Goal: Task Accomplishment & Management: Manage account settings

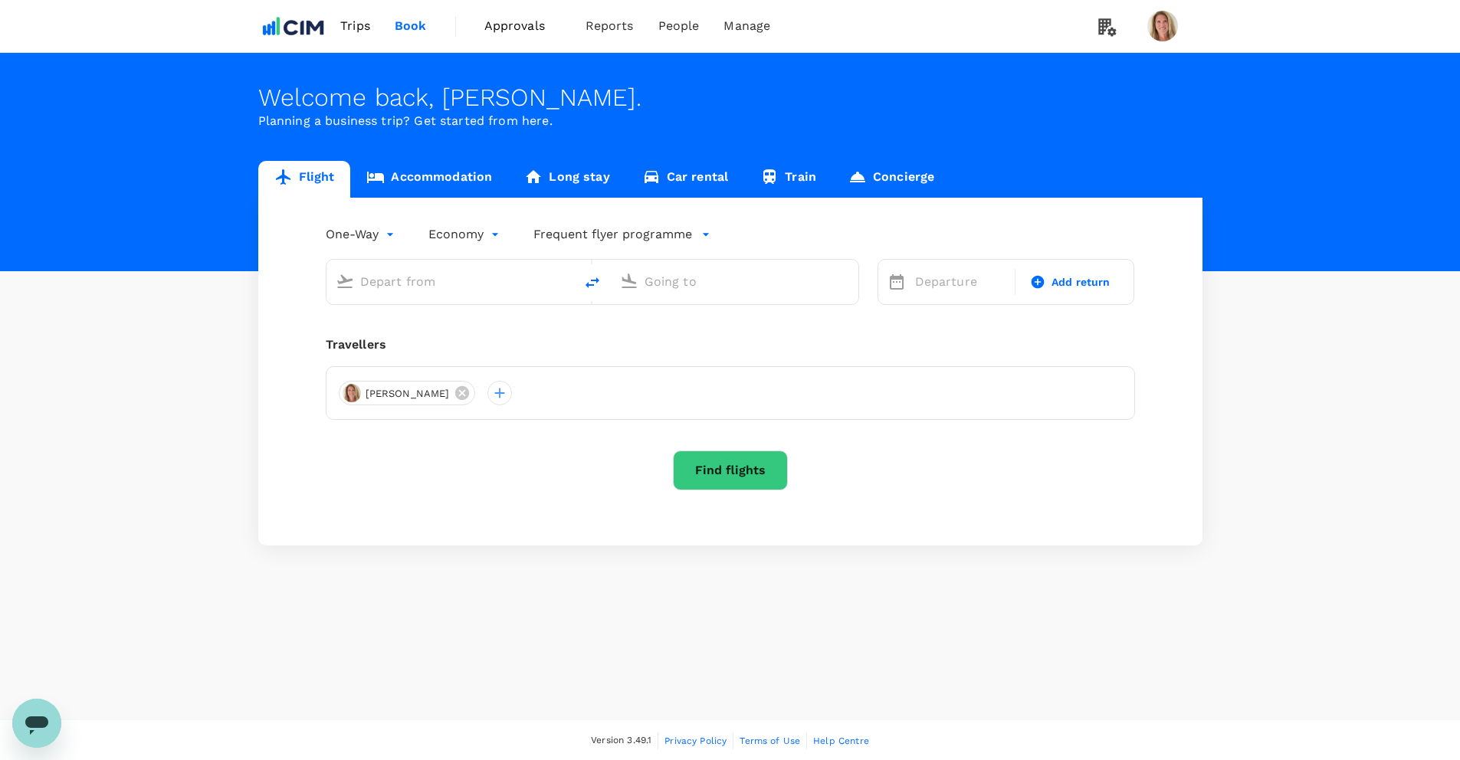
type input "roundtrip"
type input "Greenville-Spartanburg Intl (GSP)"
type input "Cork, Ireland (any)"
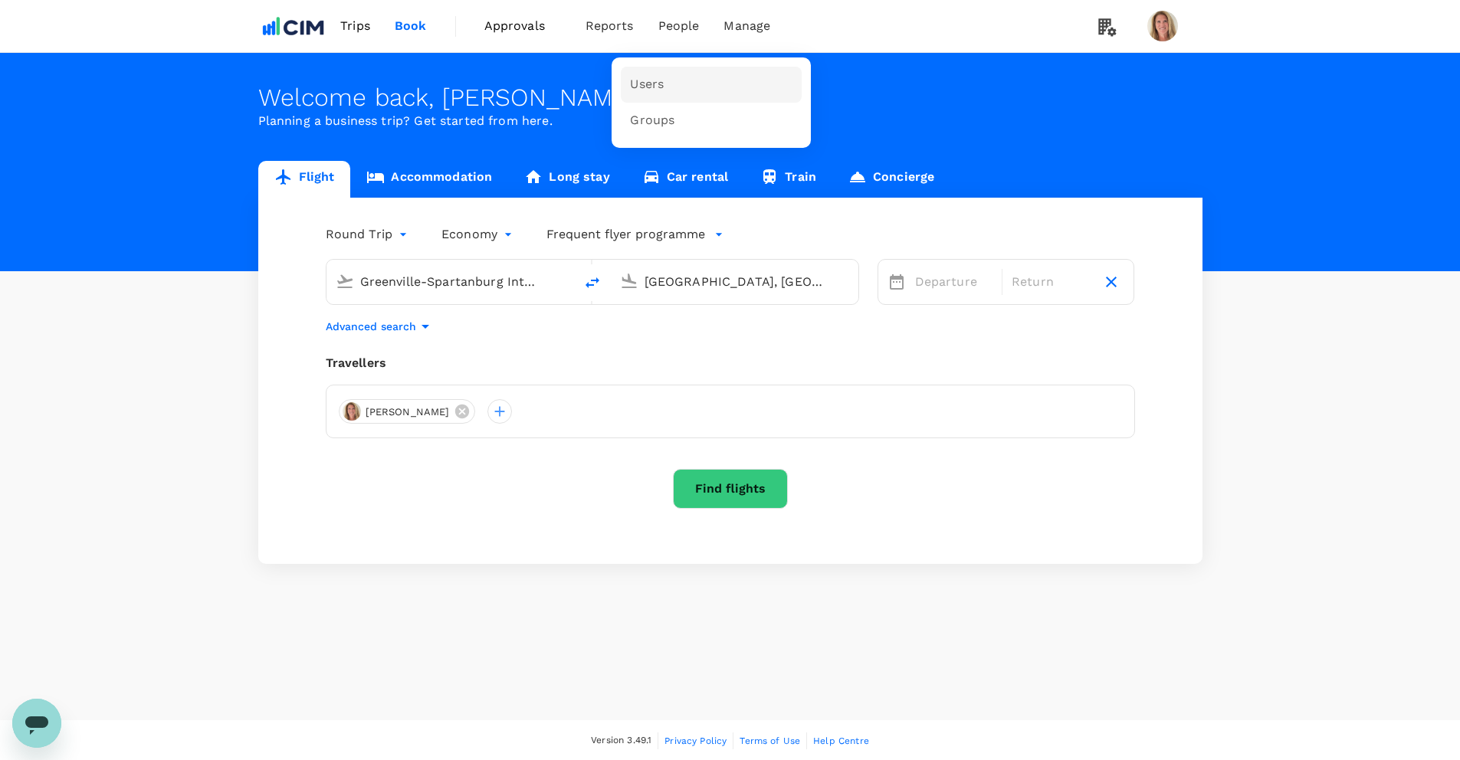
click at [646, 85] on span "Users" at bounding box center [647, 85] width 34 height 18
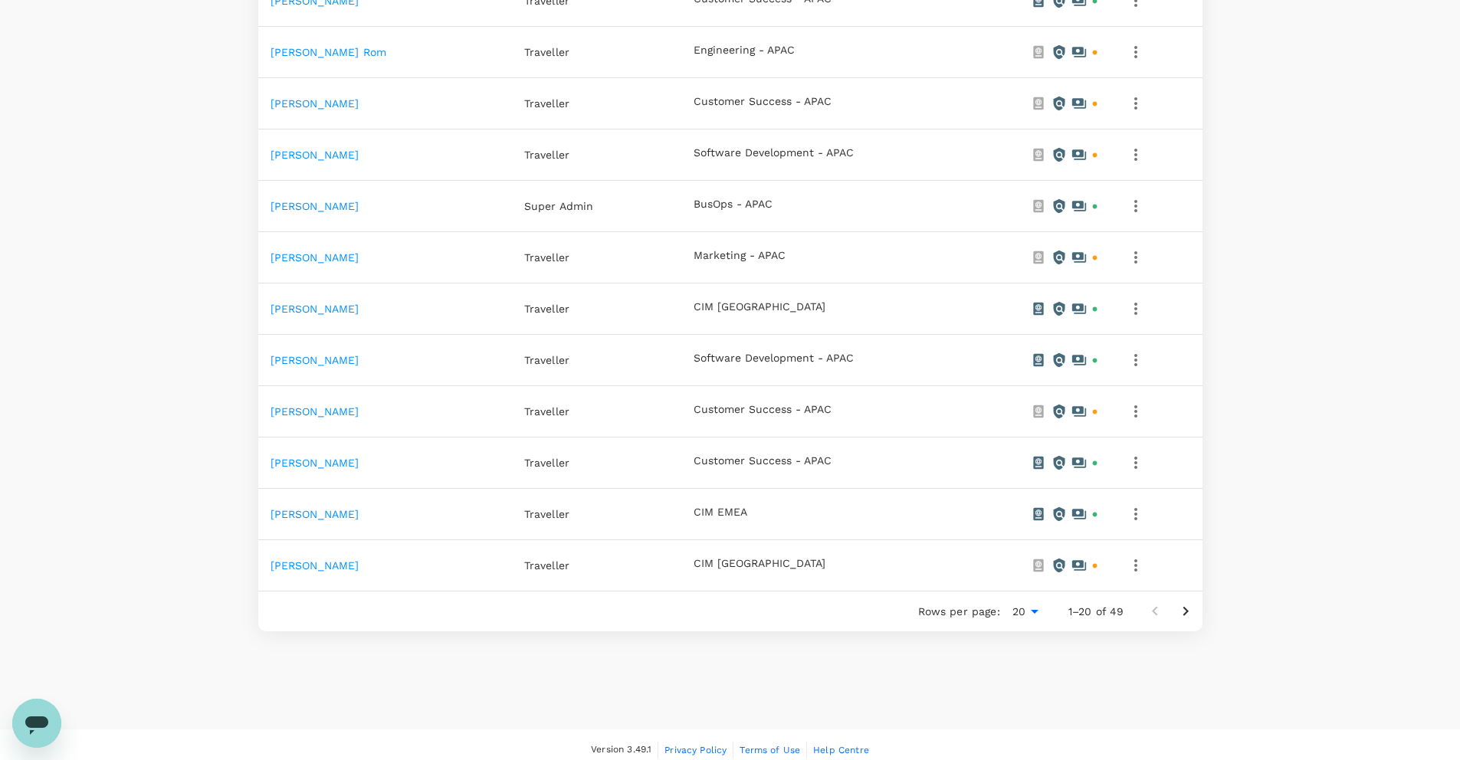
scroll to position [810, 0]
click at [1187, 609] on icon "Go to next page" at bounding box center [1184, 609] width 5 height 9
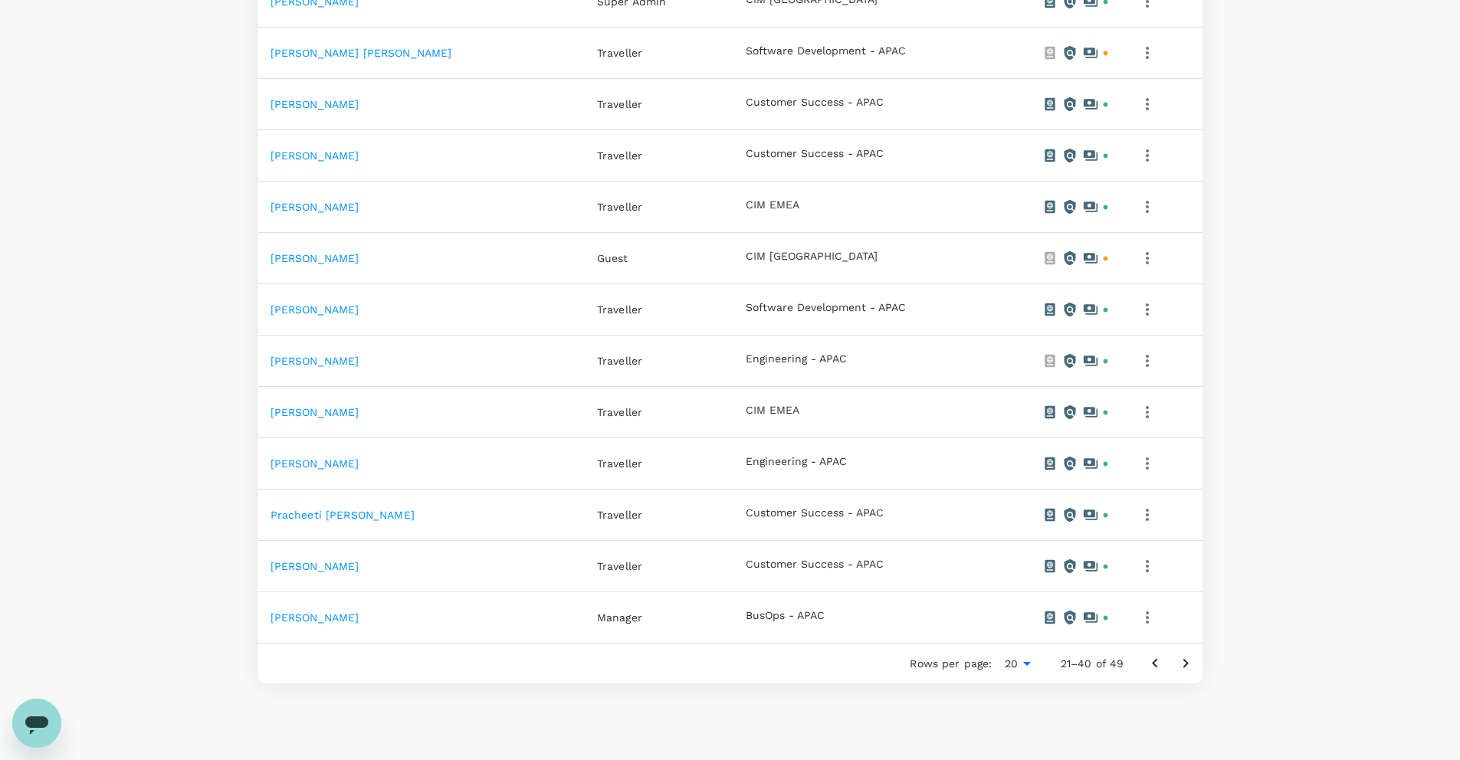
scroll to position [778, 0]
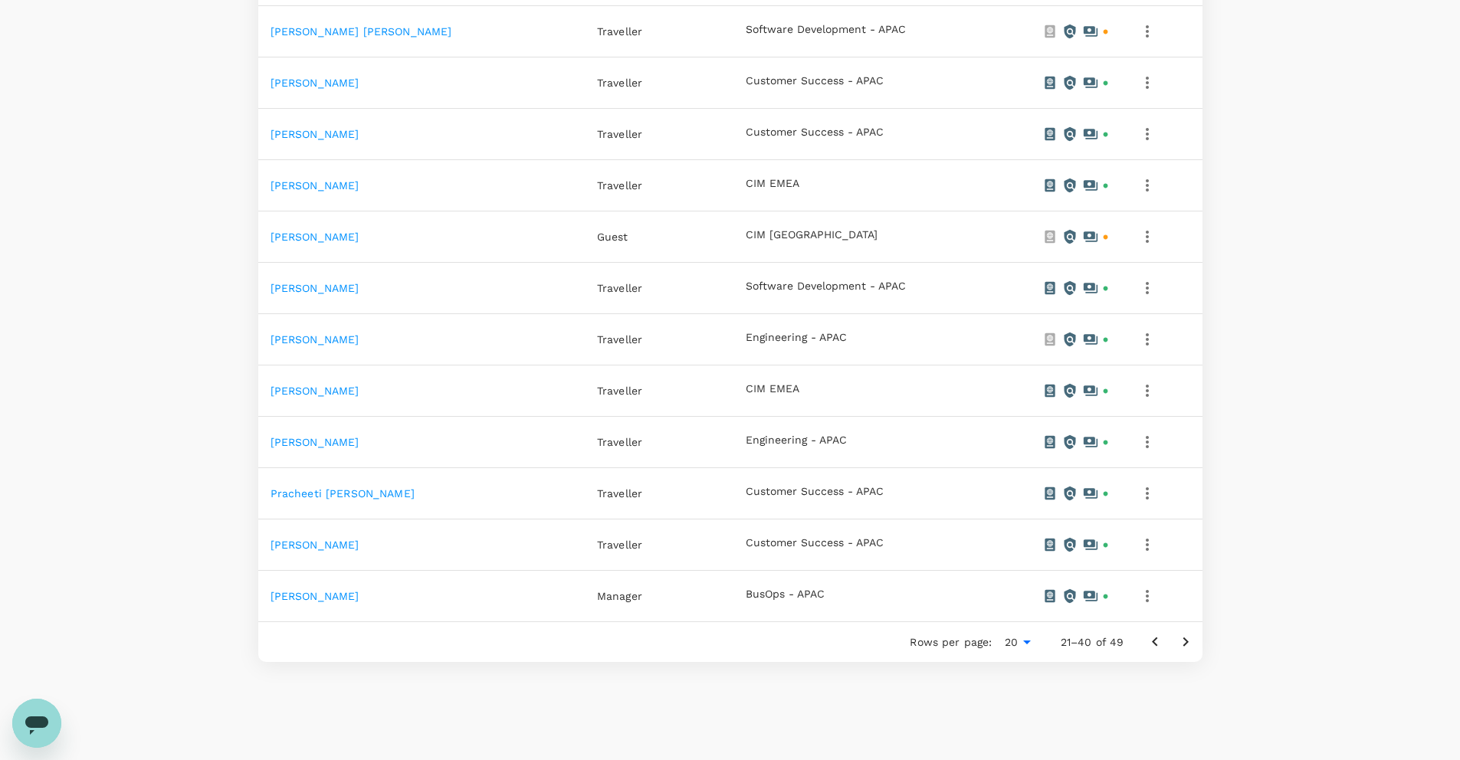
click at [1185, 640] on icon "Go to next page" at bounding box center [1184, 642] width 5 height 9
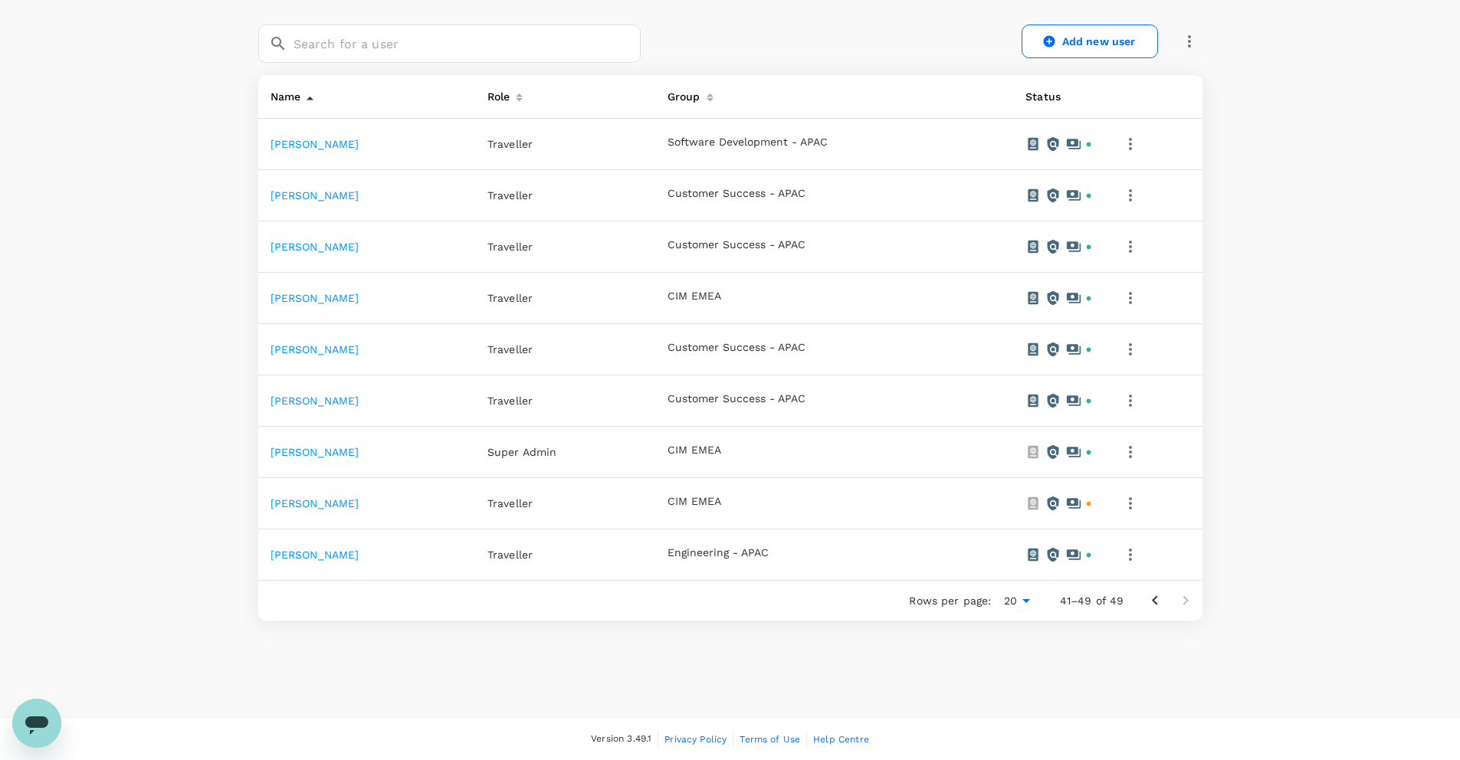
scroll to position [0, 0]
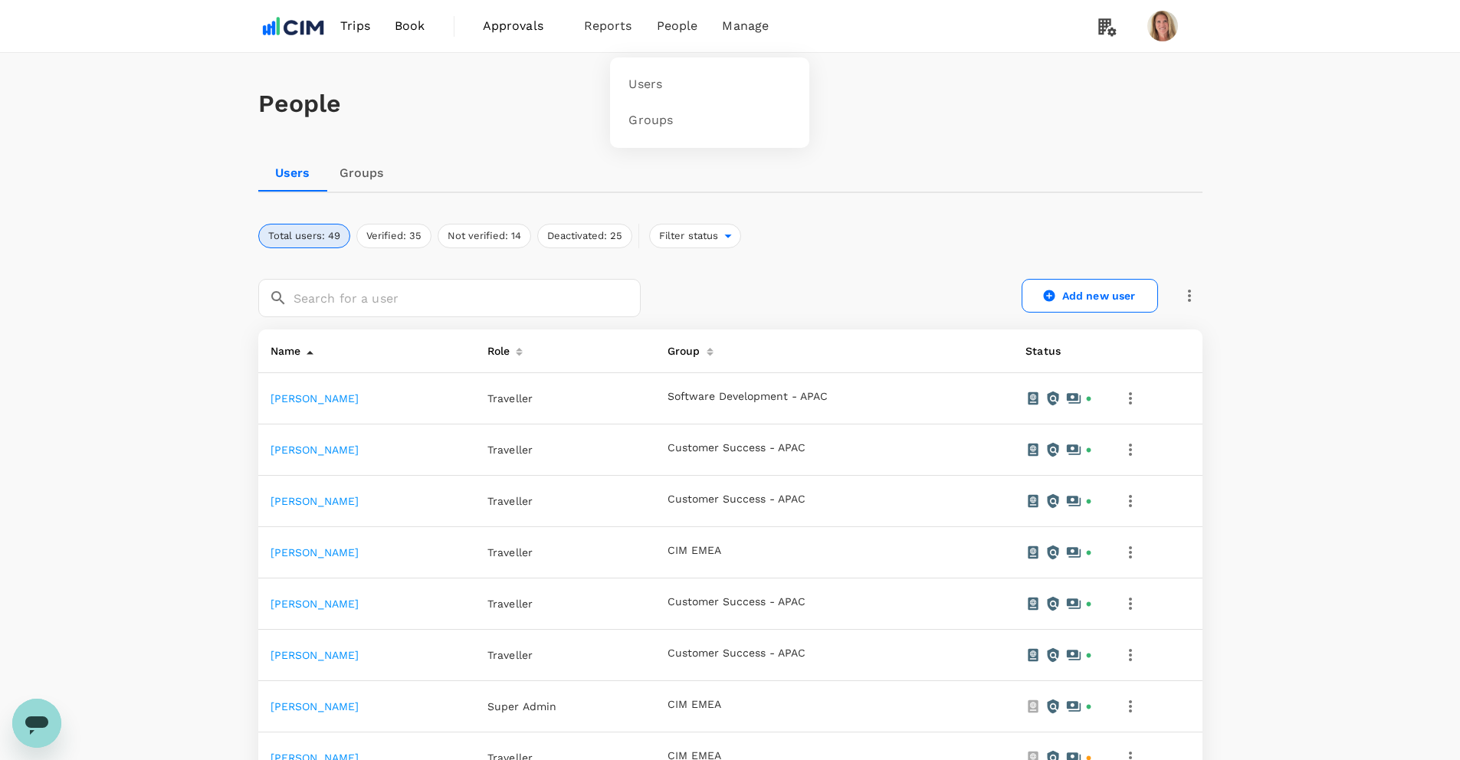
click at [677, 26] on span "People" at bounding box center [677, 26] width 41 height 18
click at [1081, 293] on link "Add new user" at bounding box center [1089, 296] width 136 height 34
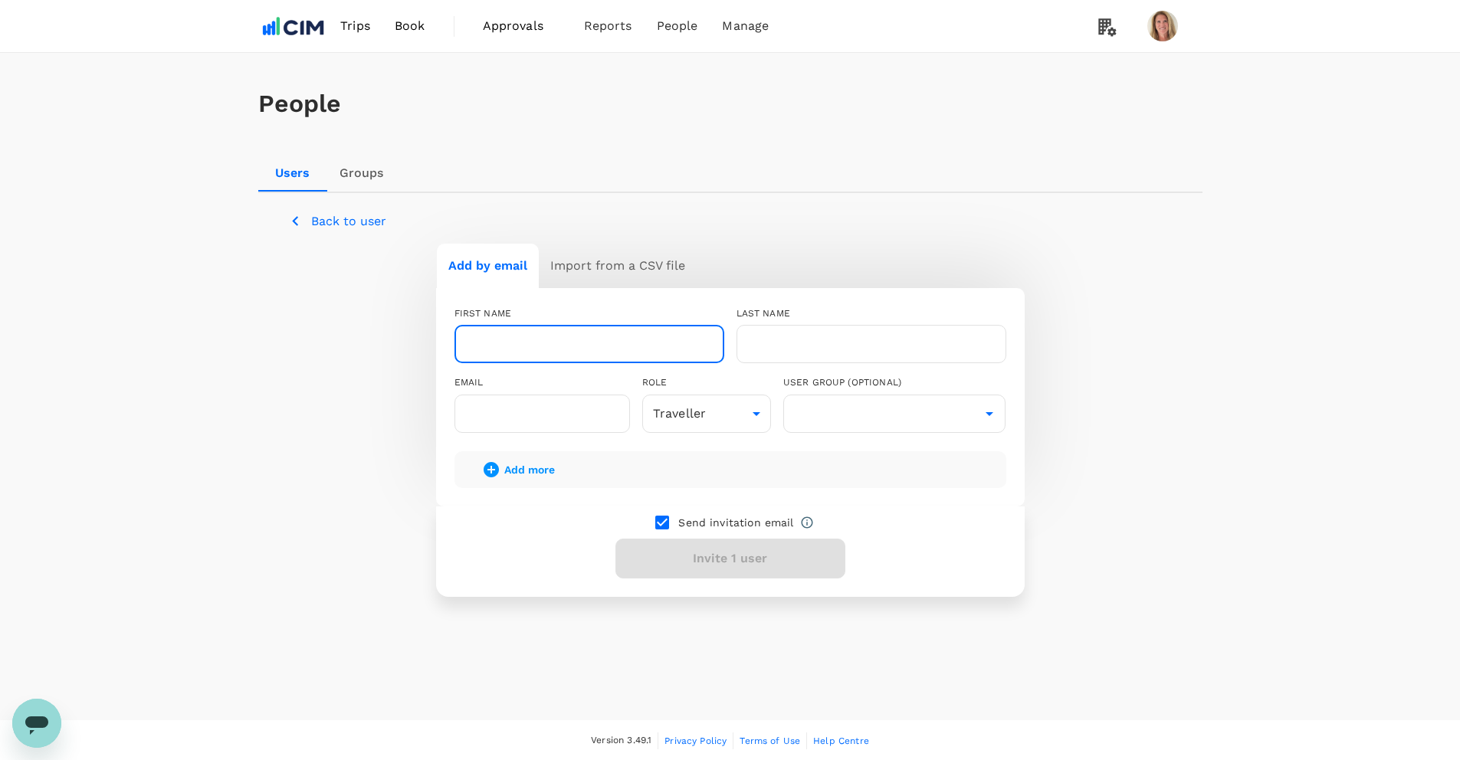
click at [489, 344] on input "text" at bounding box center [589, 344] width 270 height 38
type input "Samantha"
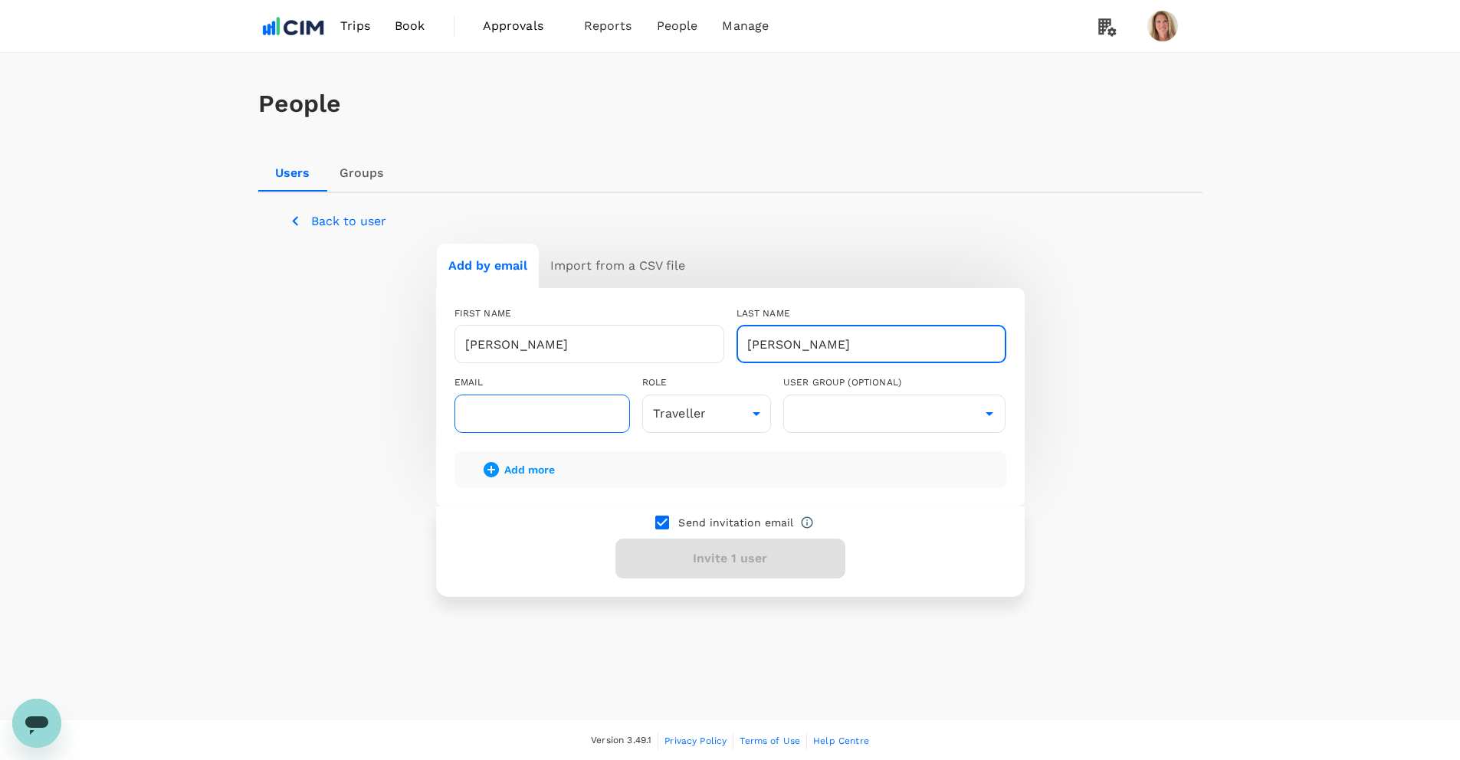
type input "Gibson"
click at [488, 406] on input "text" at bounding box center [541, 414] width 175 height 38
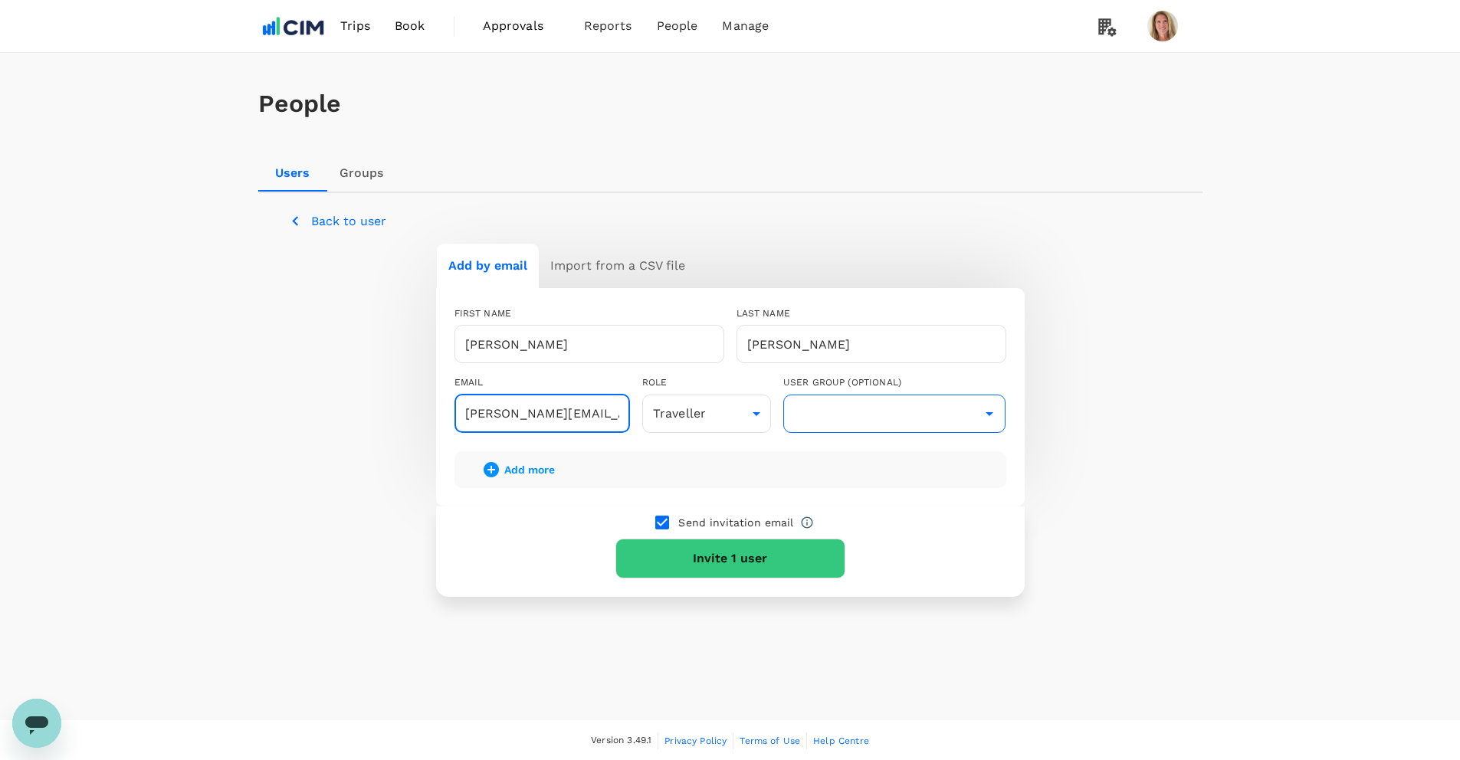
click at [991, 413] on icon "Open" at bounding box center [989, 414] width 8 height 4
type input "samantha.gibson@cim.io"
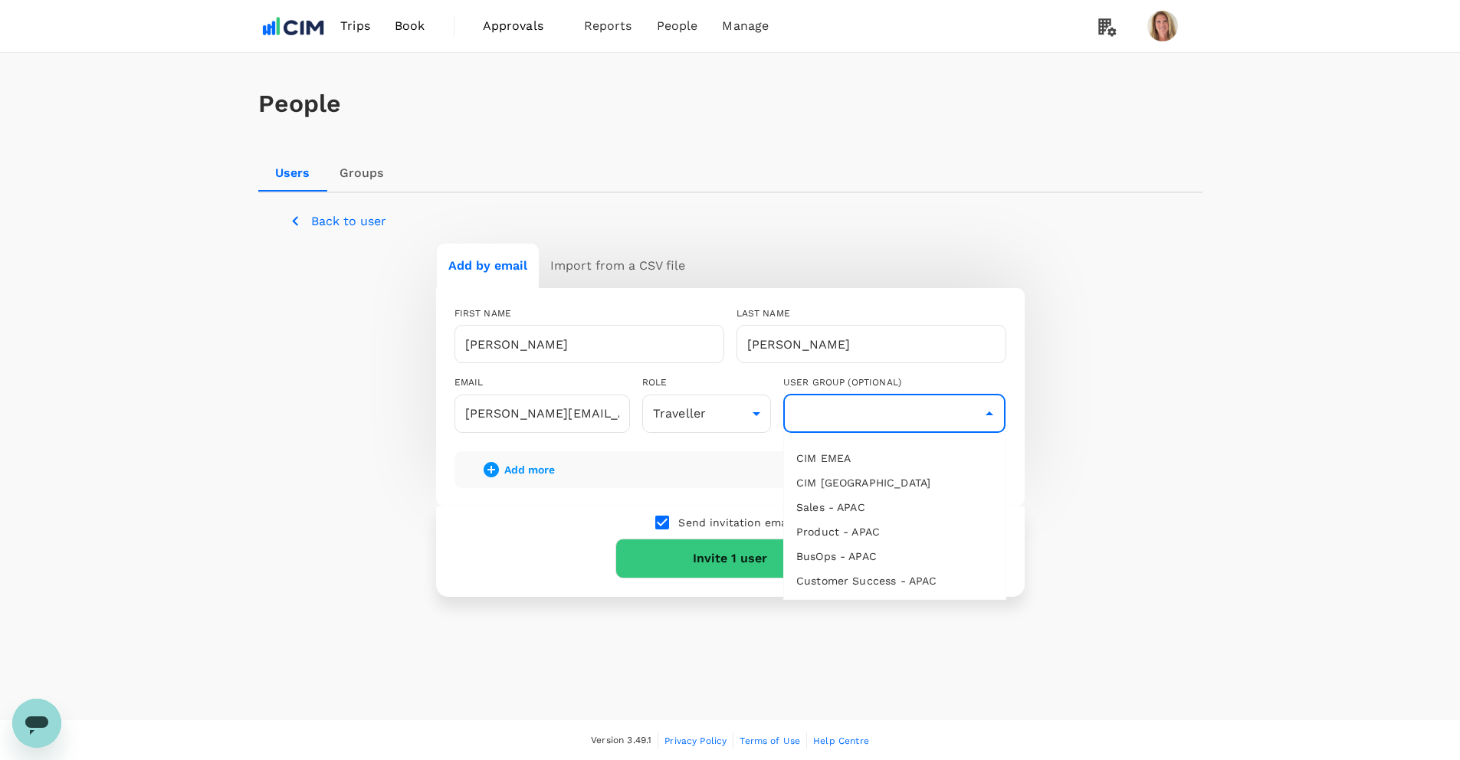
click at [830, 480] on li "CIM USA" at bounding box center [894, 482] width 221 height 25
type input "CIM USA"
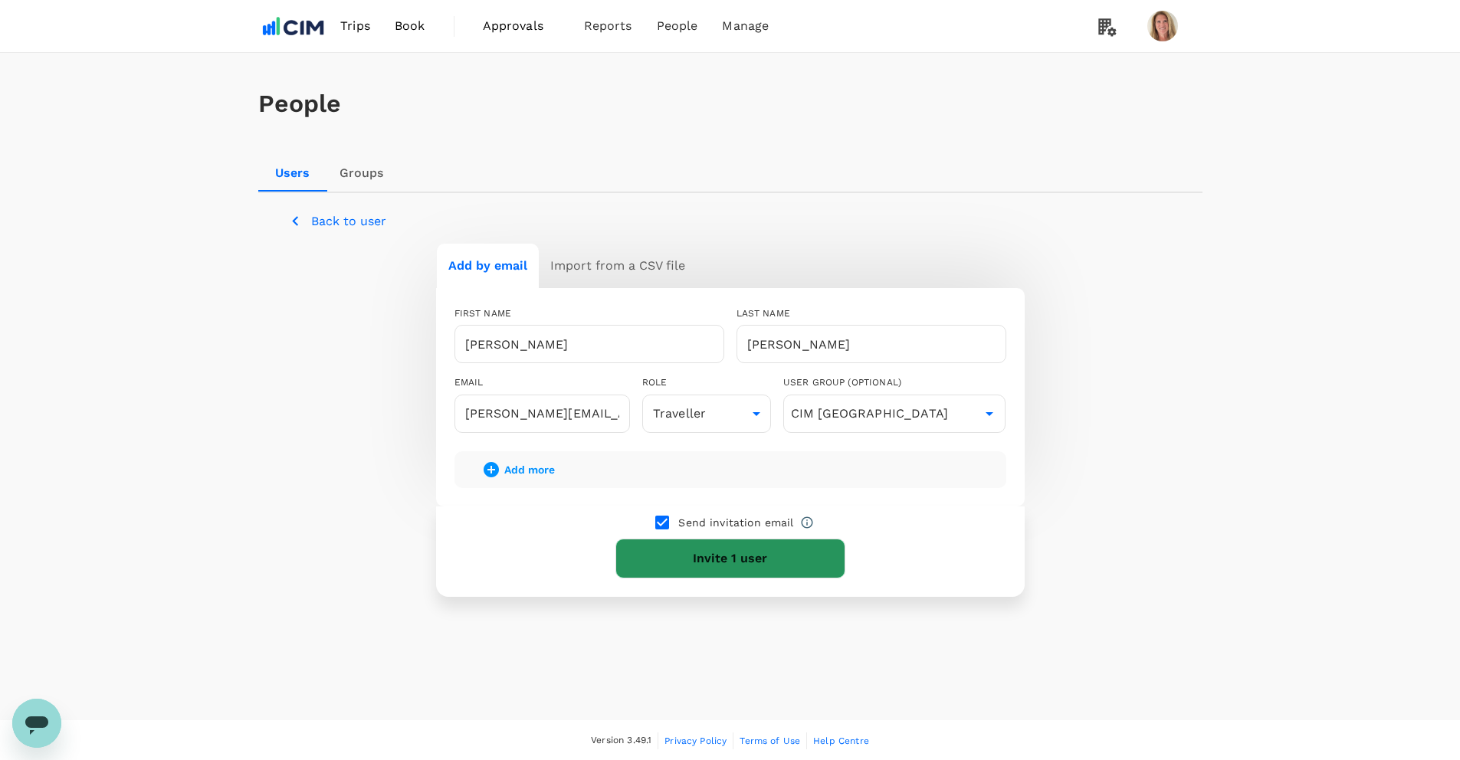
click at [702, 558] on button "Invite 1 user" at bounding box center [730, 559] width 230 height 40
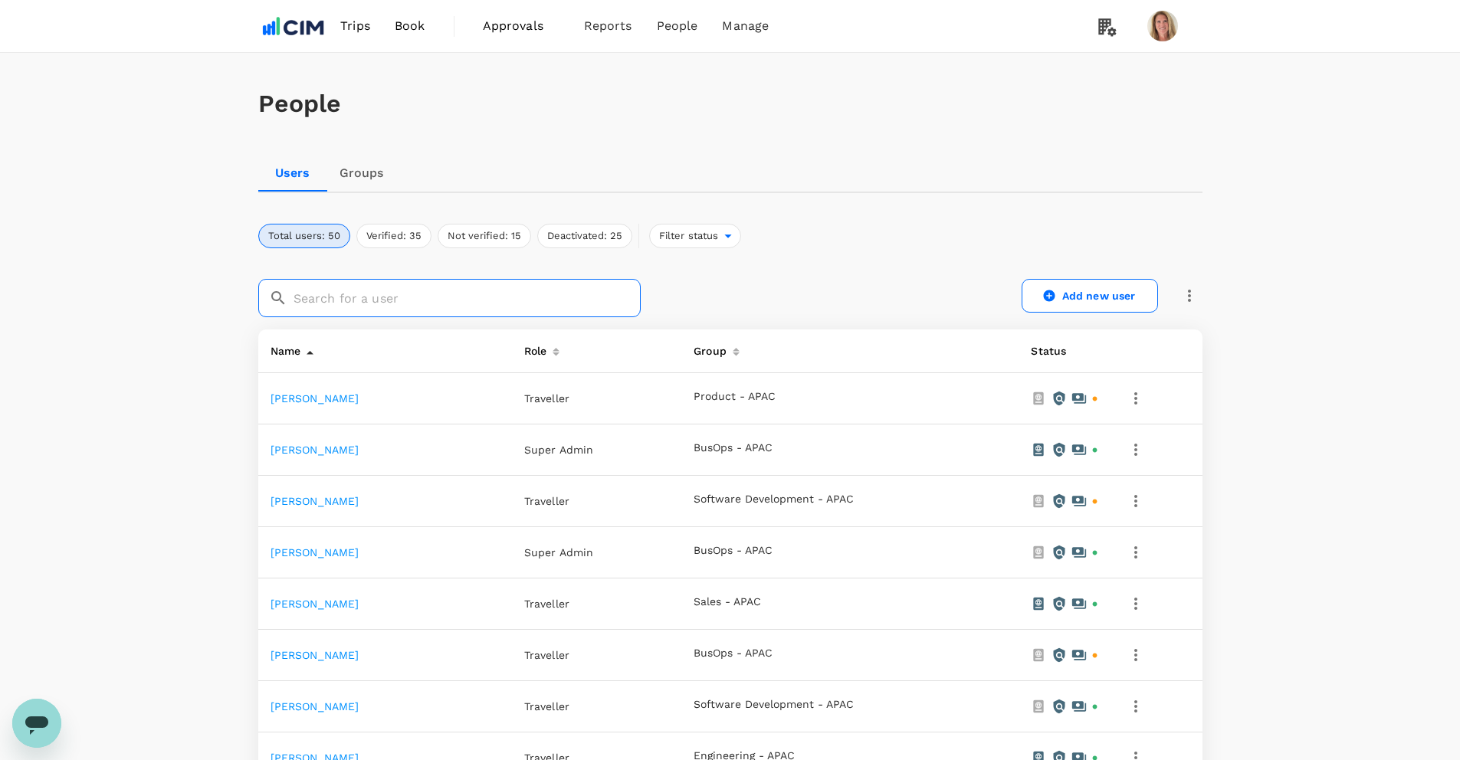
click at [352, 305] on input "text" at bounding box center [466, 298] width 347 height 38
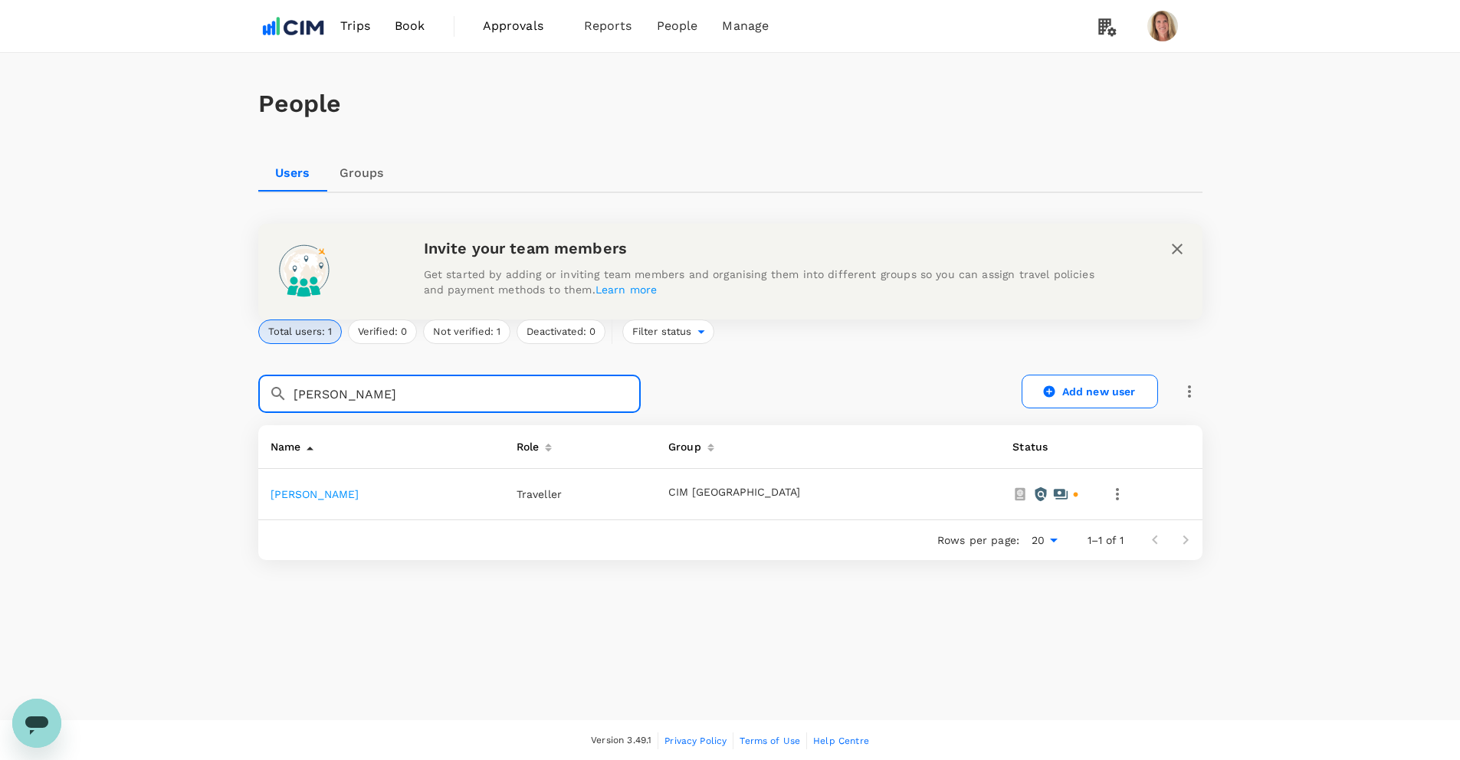
type input "samantha"
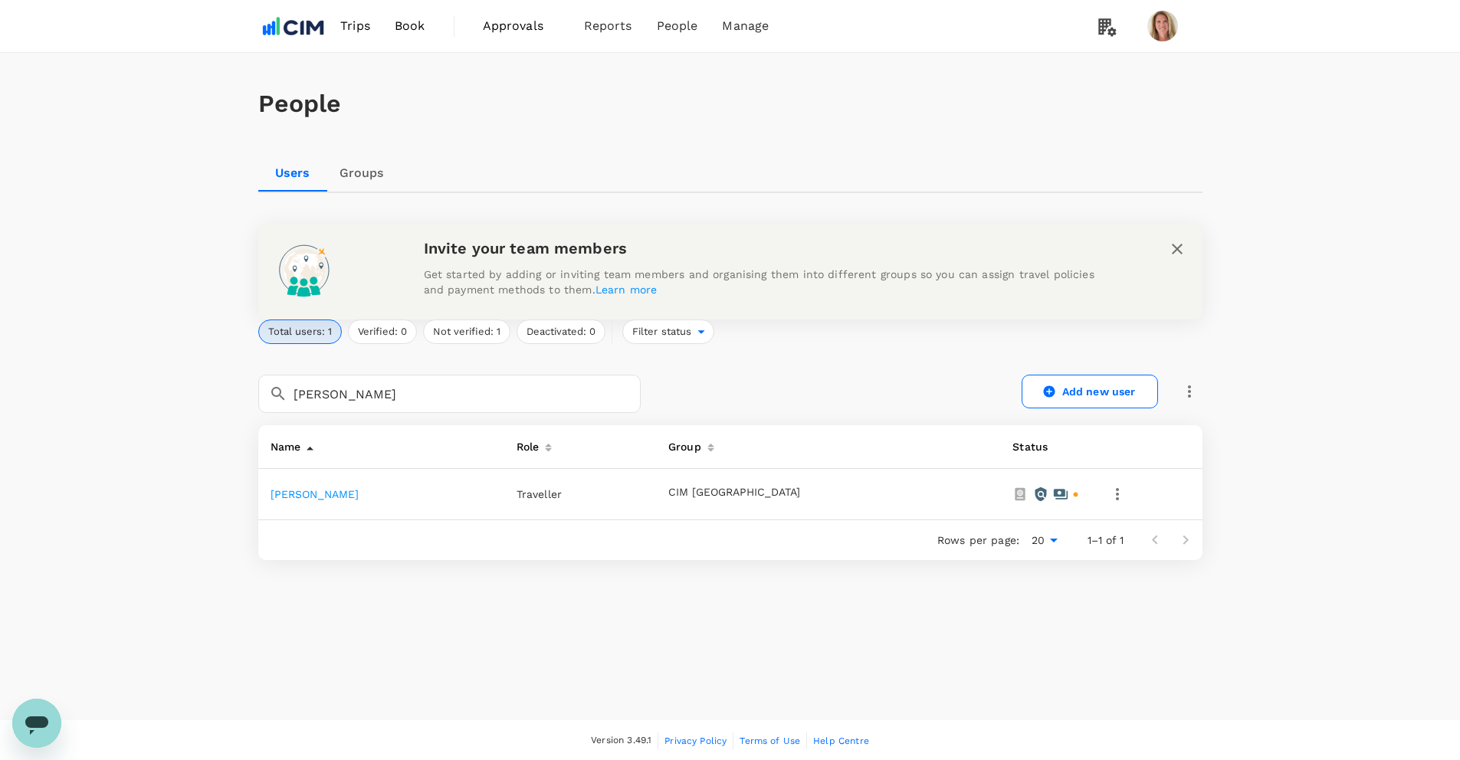
click at [320, 493] on link "Samantha Gibson" at bounding box center [314, 494] width 89 height 12
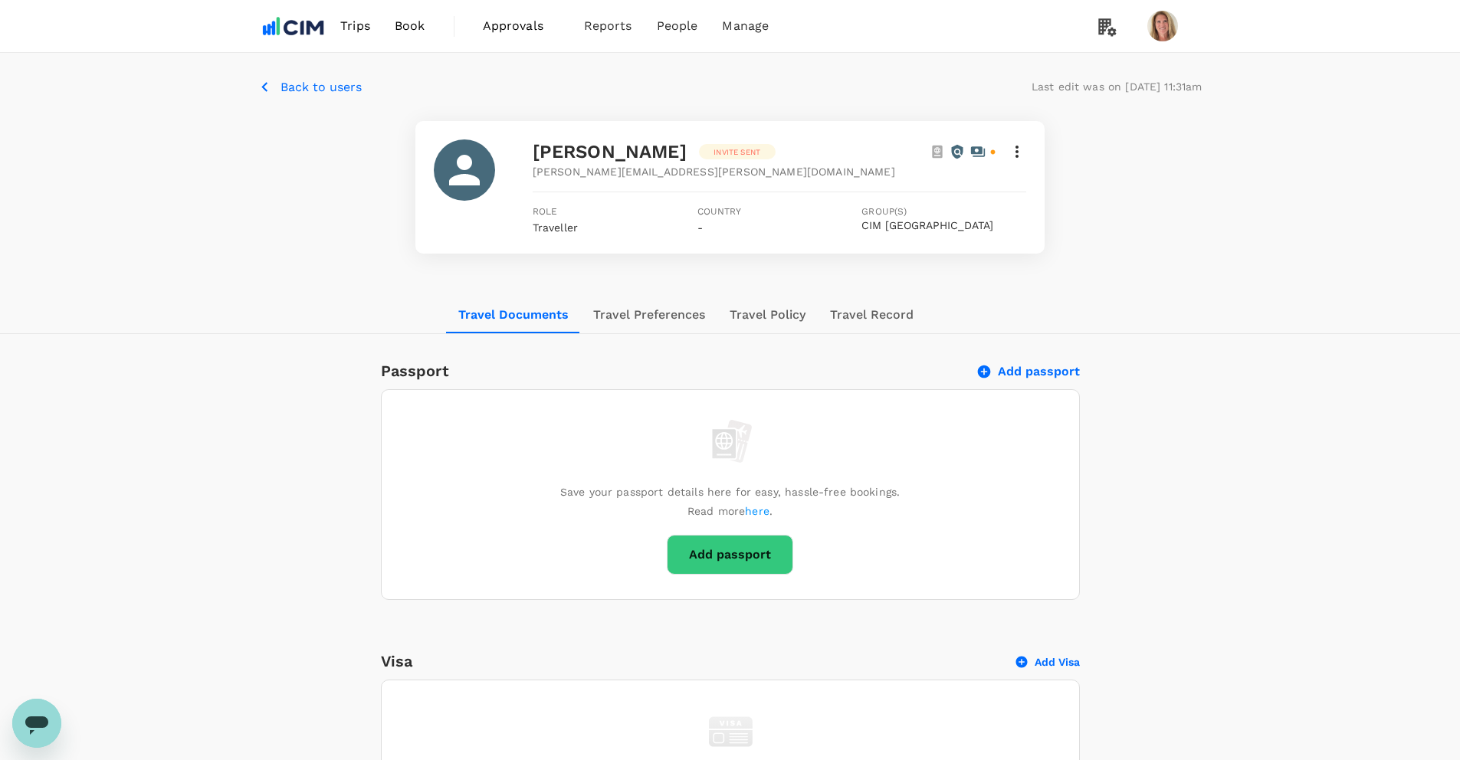
click at [1018, 150] on icon at bounding box center [1017, 152] width 18 height 18
click at [1015, 152] on div at bounding box center [735, 380] width 1471 height 760
click at [936, 149] on icon at bounding box center [936, 151] width 15 height 15
click at [316, 87] on p "Back to users" at bounding box center [320, 87] width 81 height 18
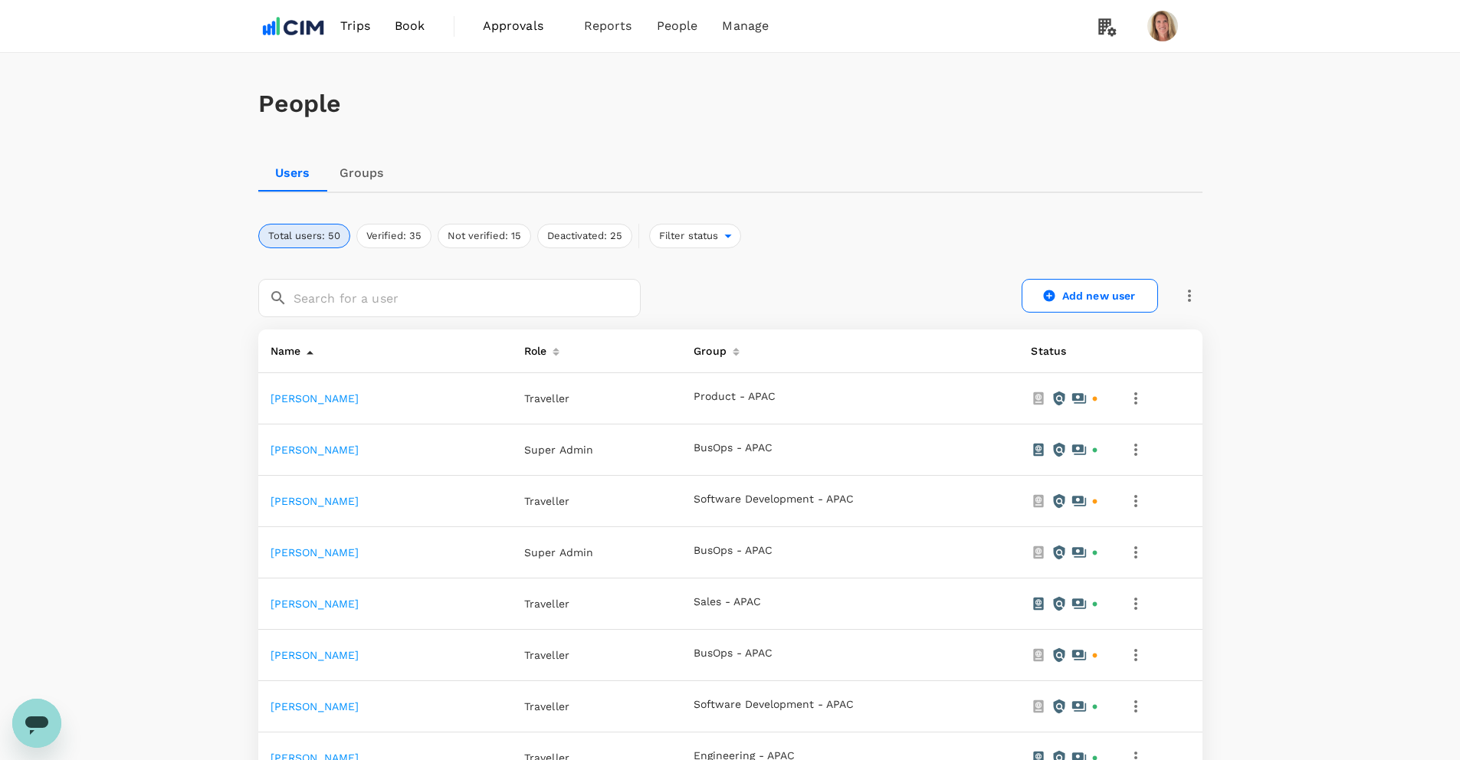
click at [1162, 139] on div "People" at bounding box center [730, 104] width 944 height 102
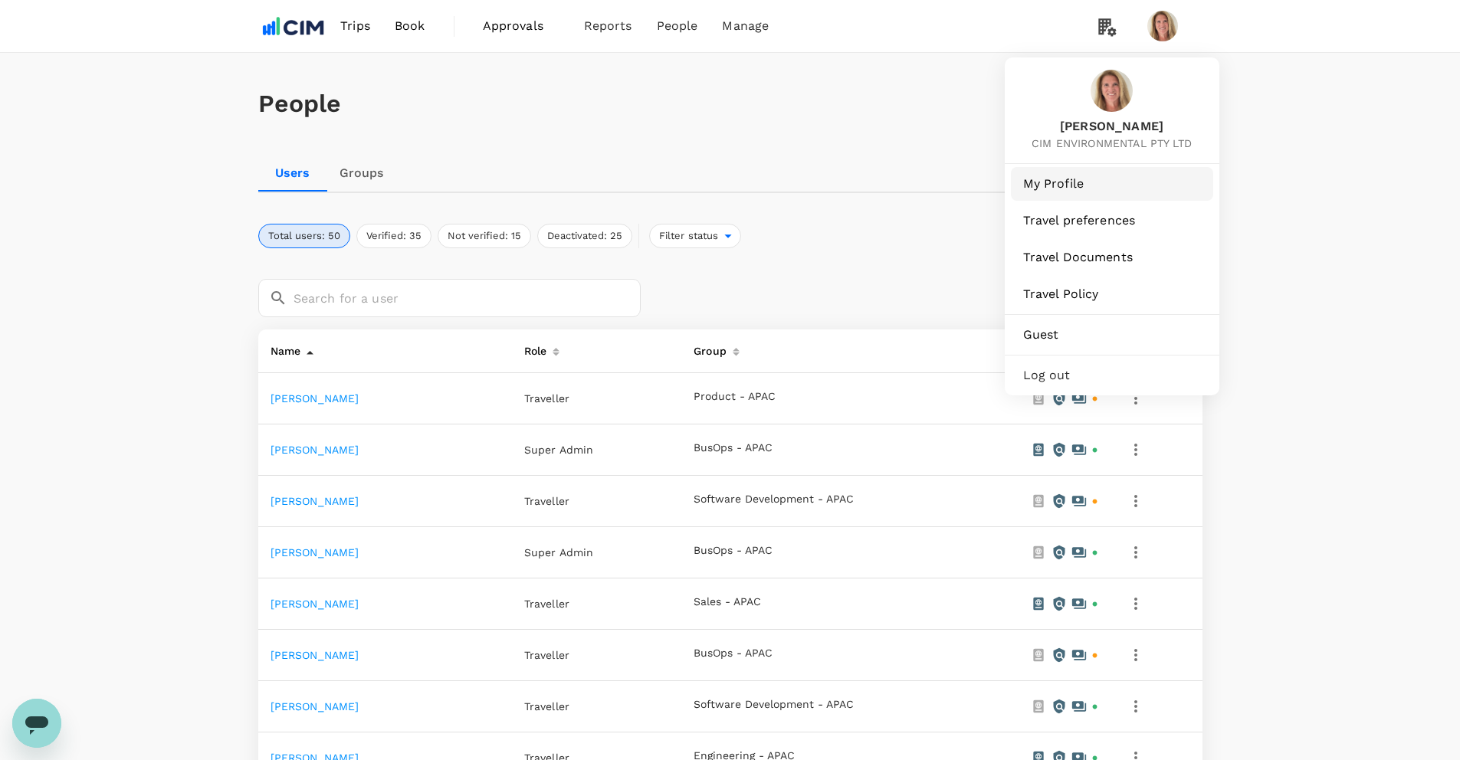
click at [1060, 183] on span "My Profile" at bounding box center [1112, 184] width 178 height 18
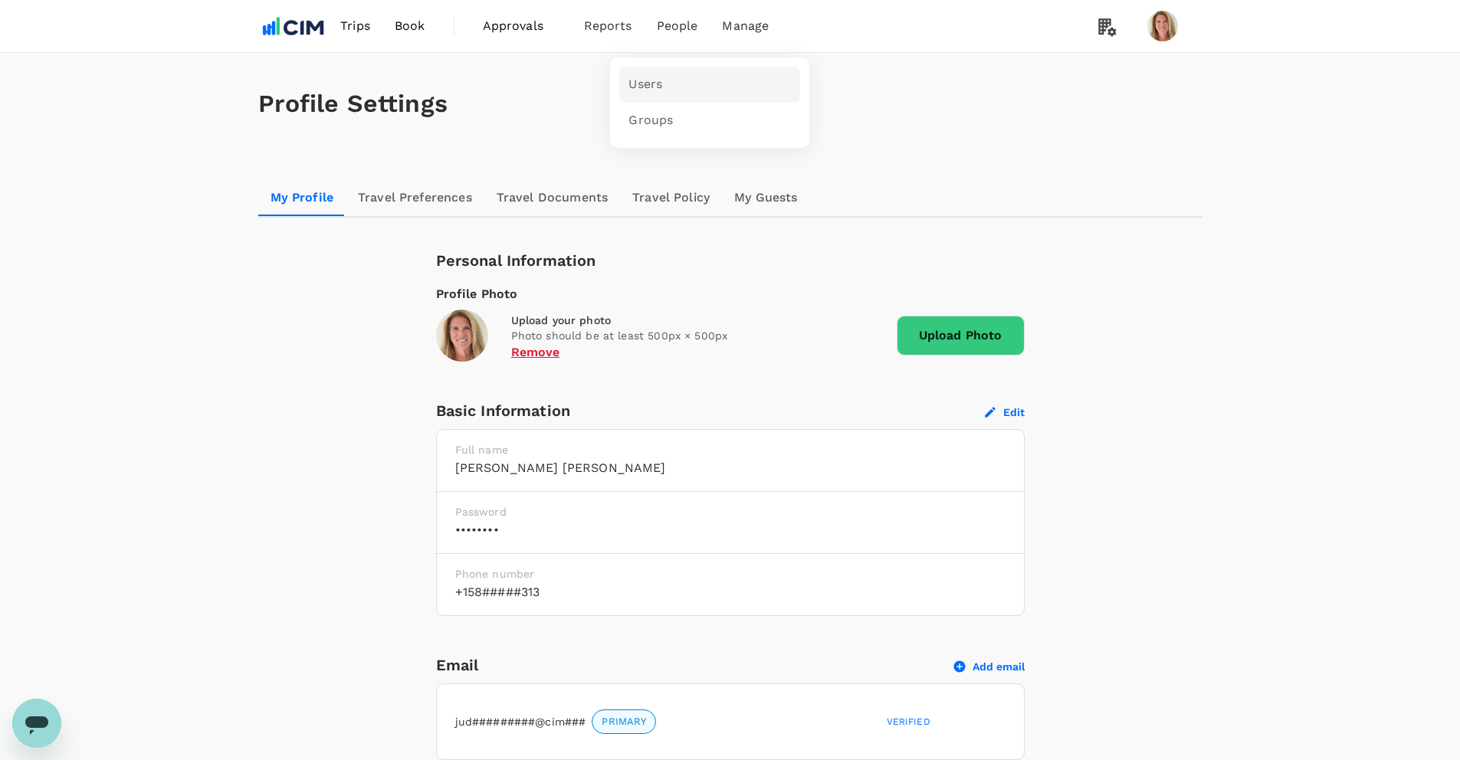
click at [643, 81] on span "Users" at bounding box center [645, 85] width 34 height 18
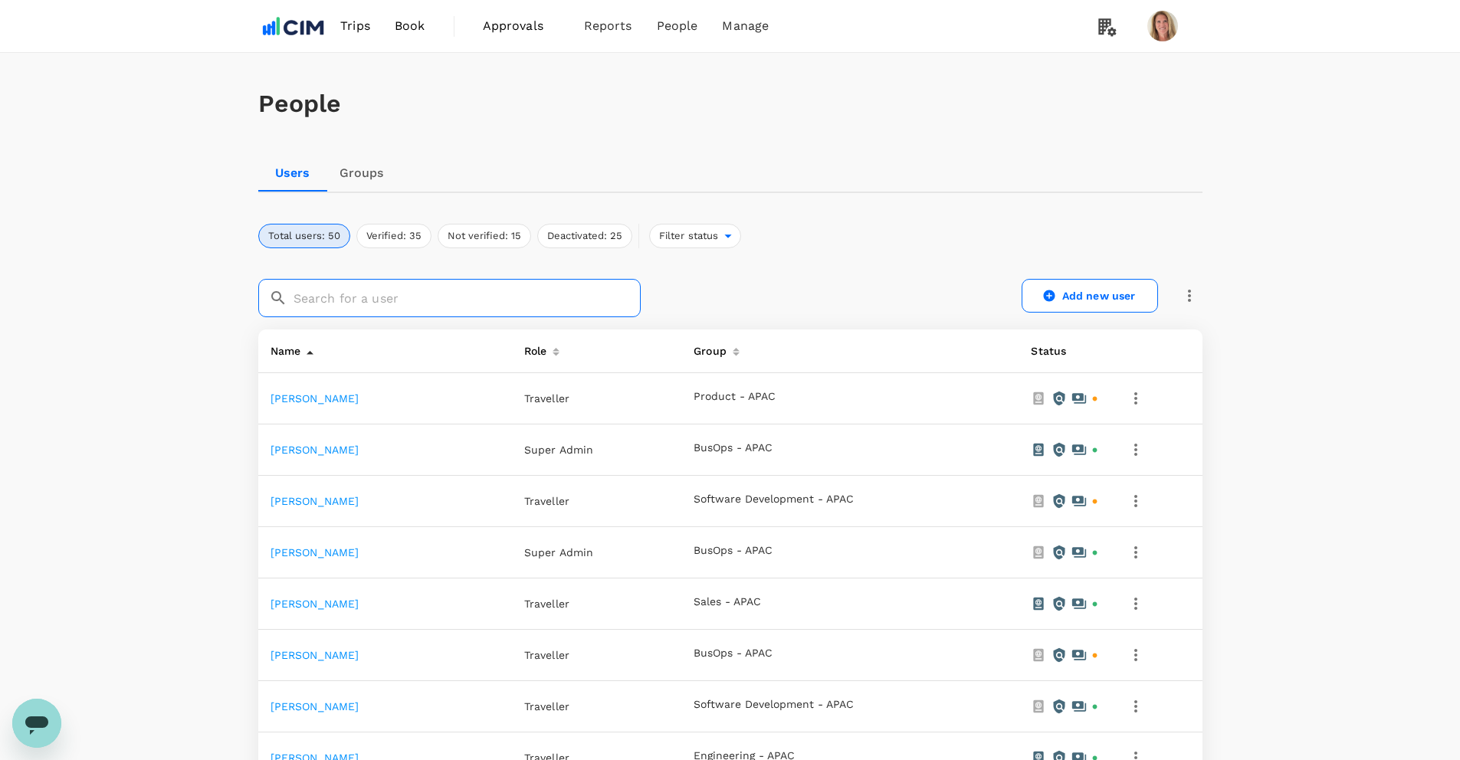
click at [391, 296] on input "text" at bounding box center [466, 298] width 347 height 38
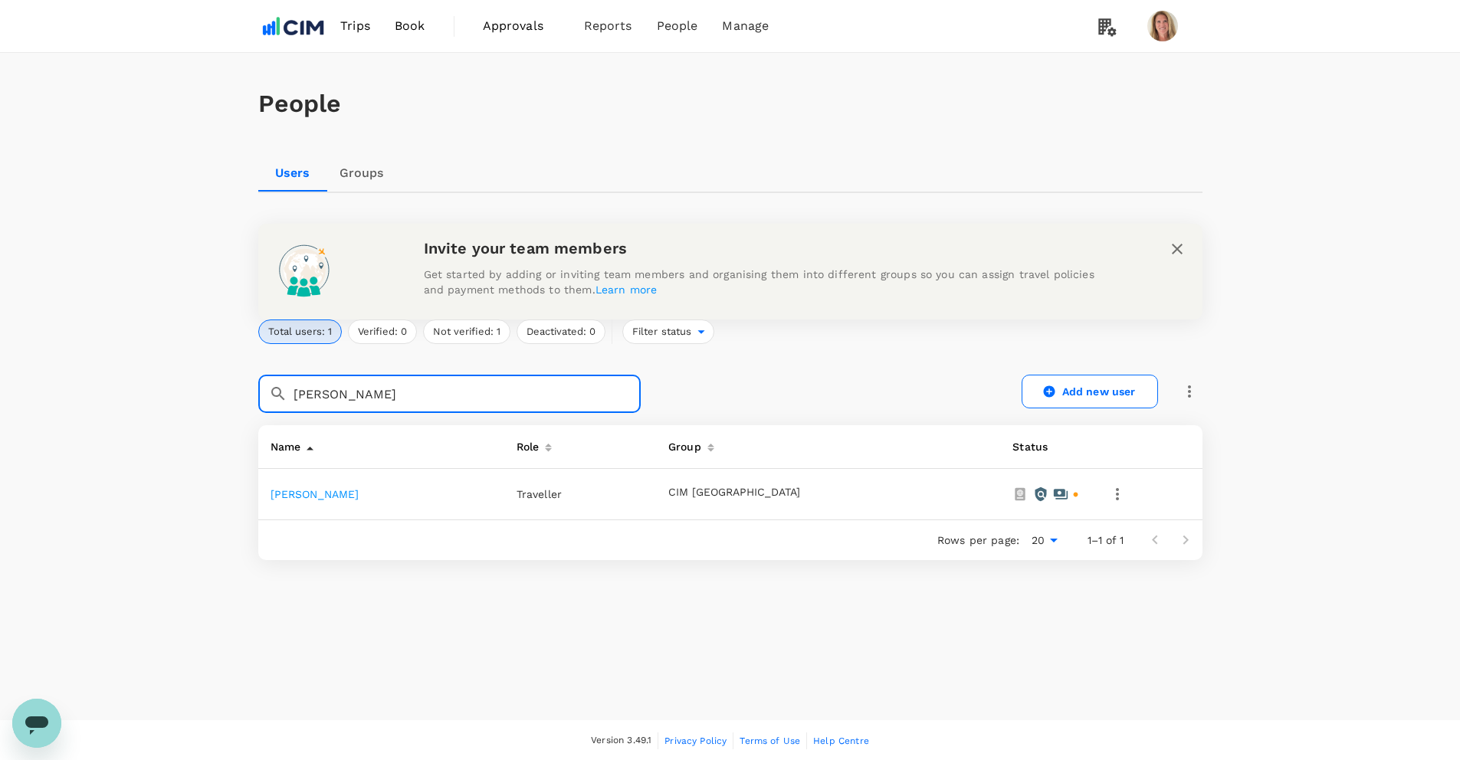
type input "samantha"
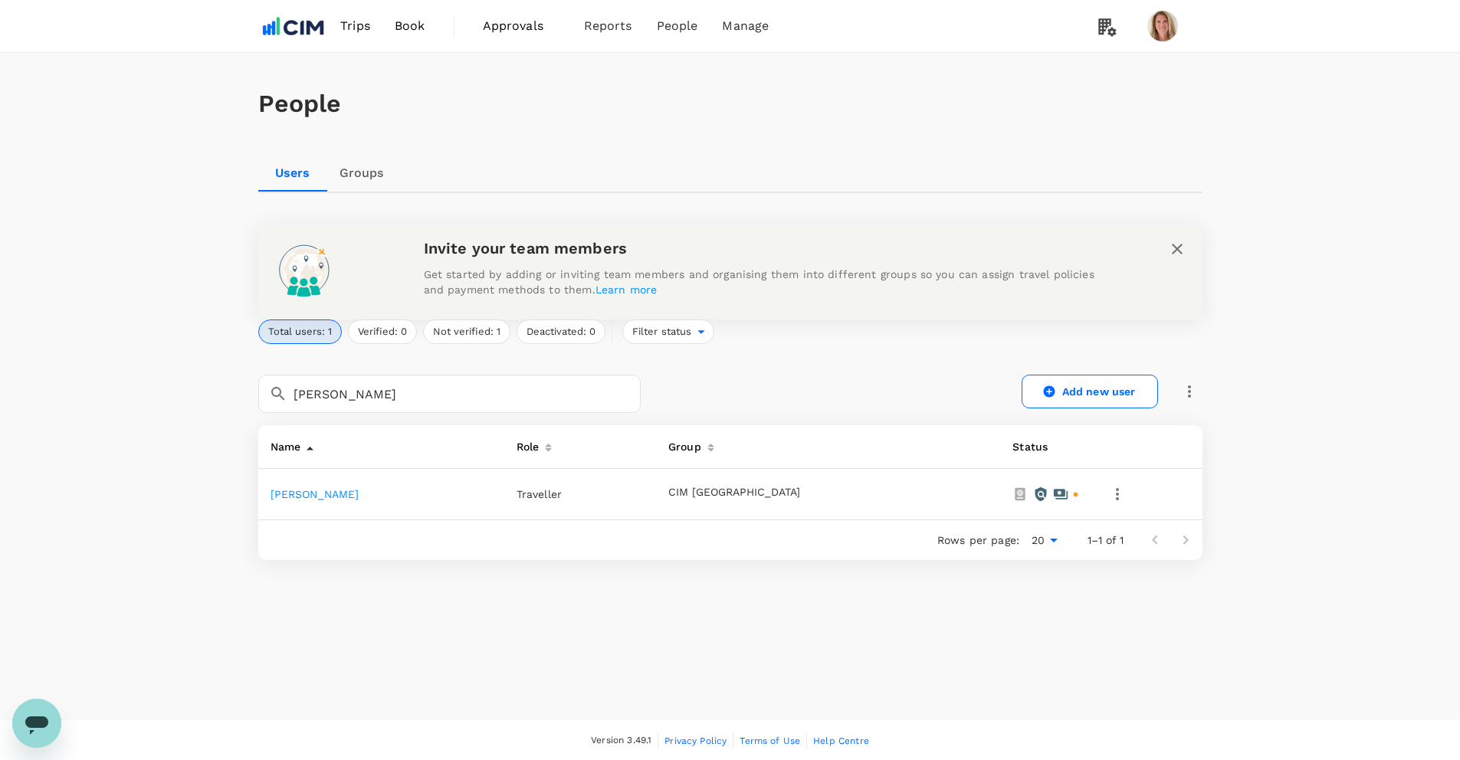
click at [330, 492] on link "Samantha Gibson" at bounding box center [314, 494] width 89 height 12
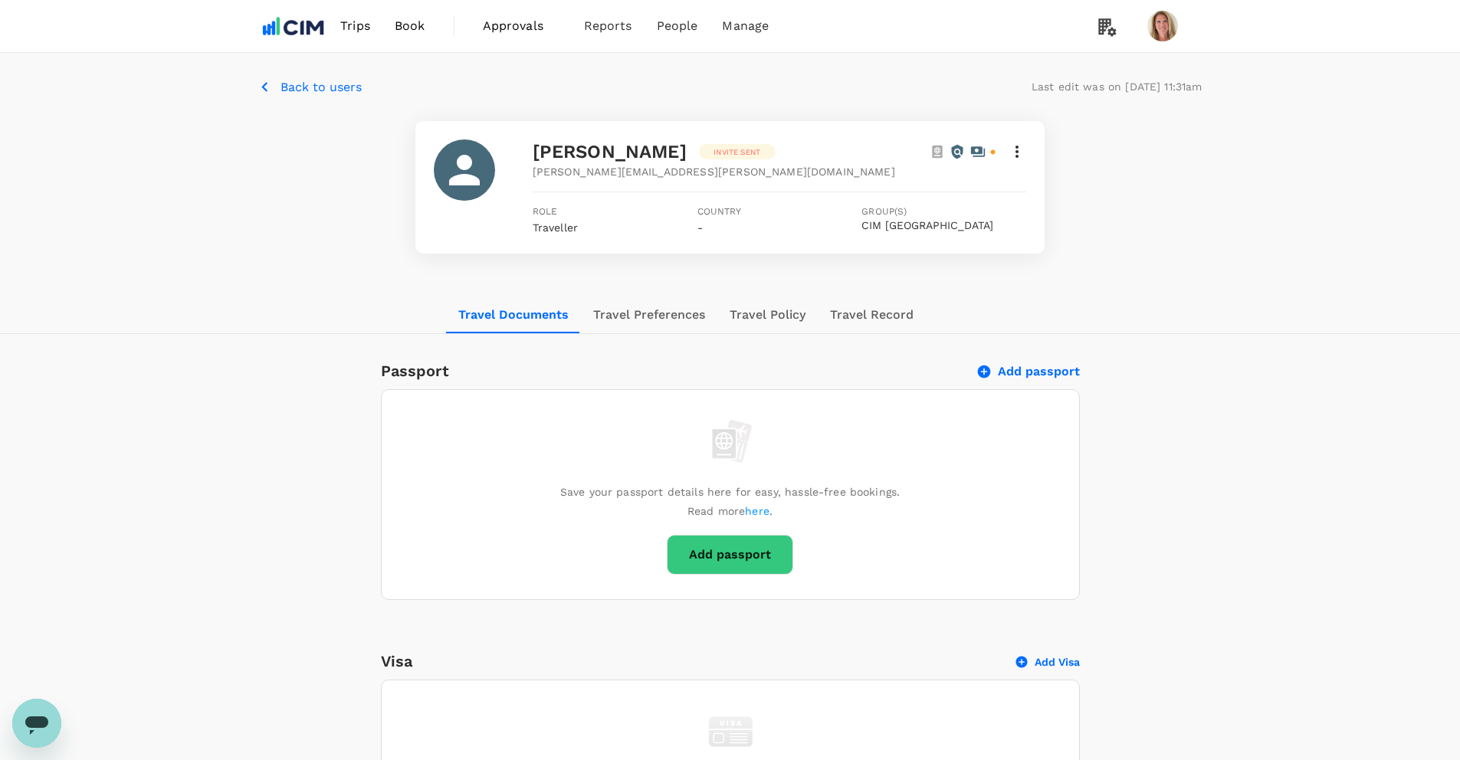
click at [643, 313] on button "Travel Preferences" at bounding box center [649, 315] width 136 height 37
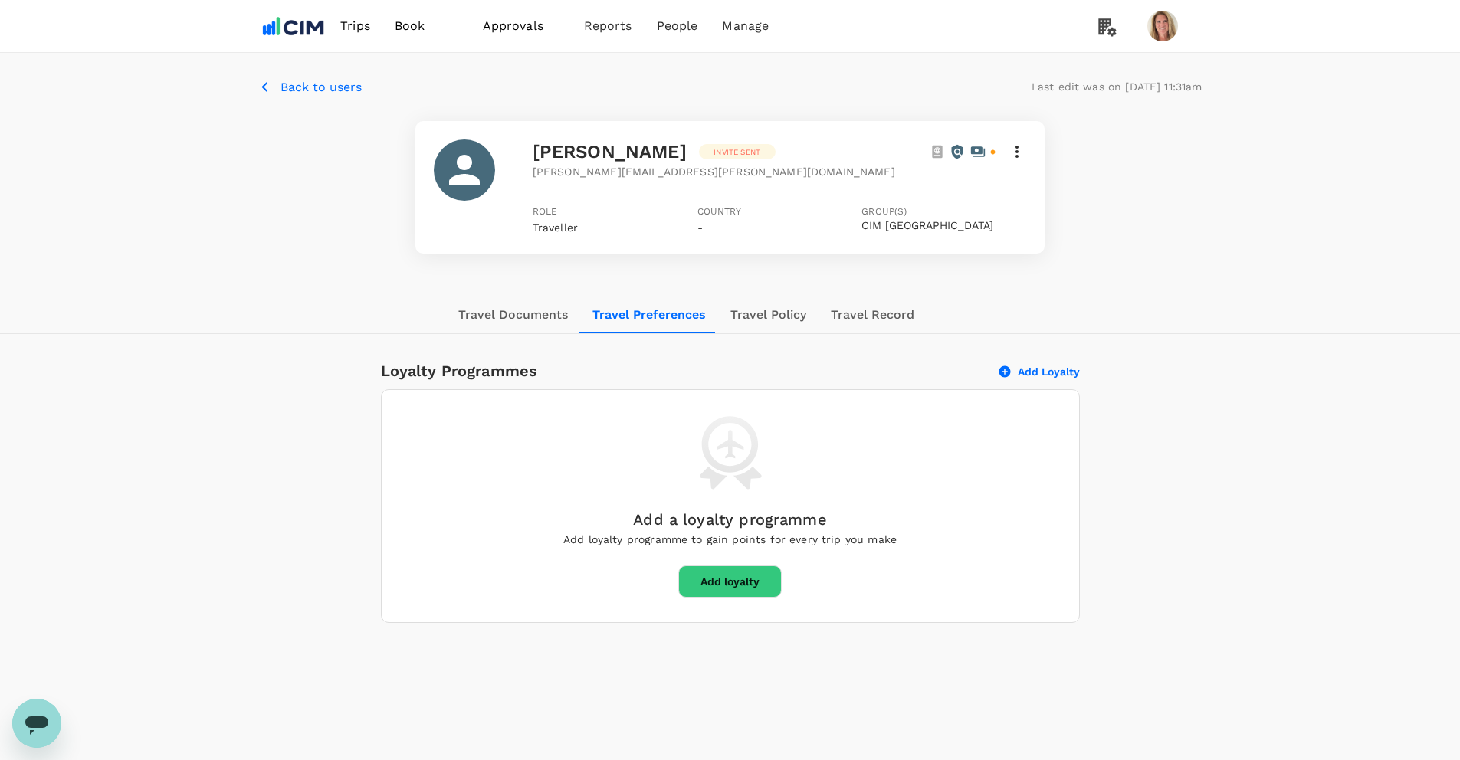
click at [767, 312] on button "Travel Policy" at bounding box center [768, 315] width 100 height 37
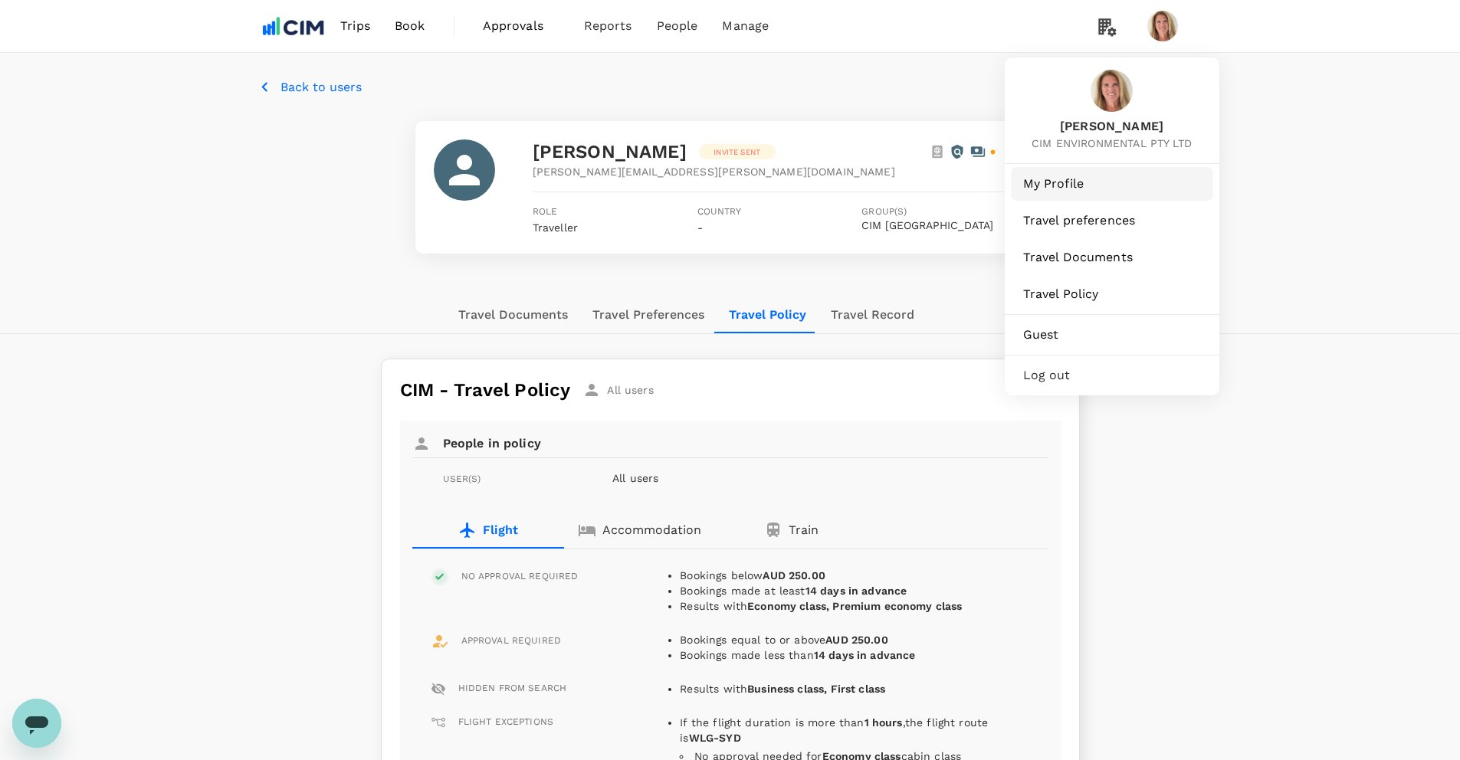
click at [1055, 179] on span "My Profile" at bounding box center [1112, 184] width 178 height 18
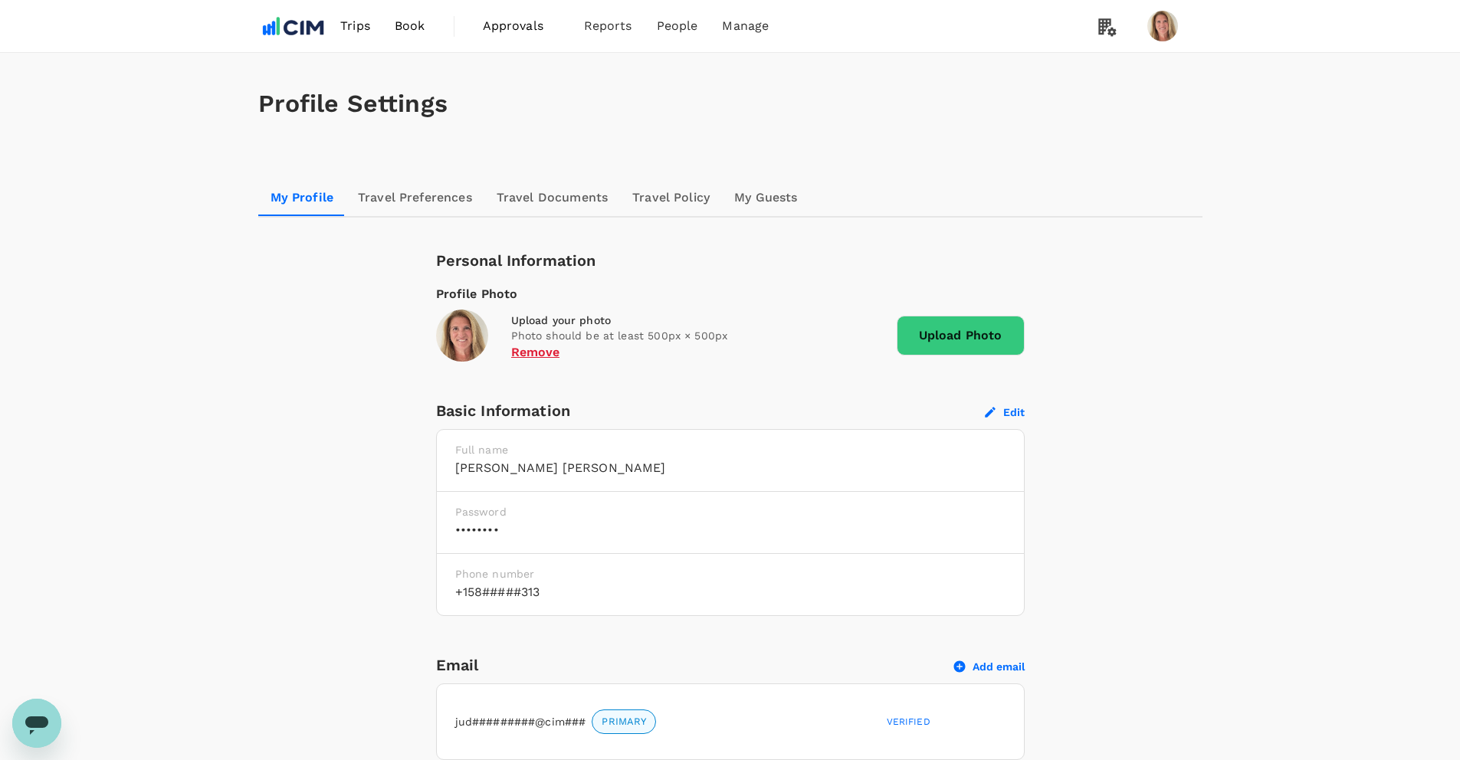
click at [407, 195] on link "Travel Preferences" at bounding box center [415, 197] width 139 height 37
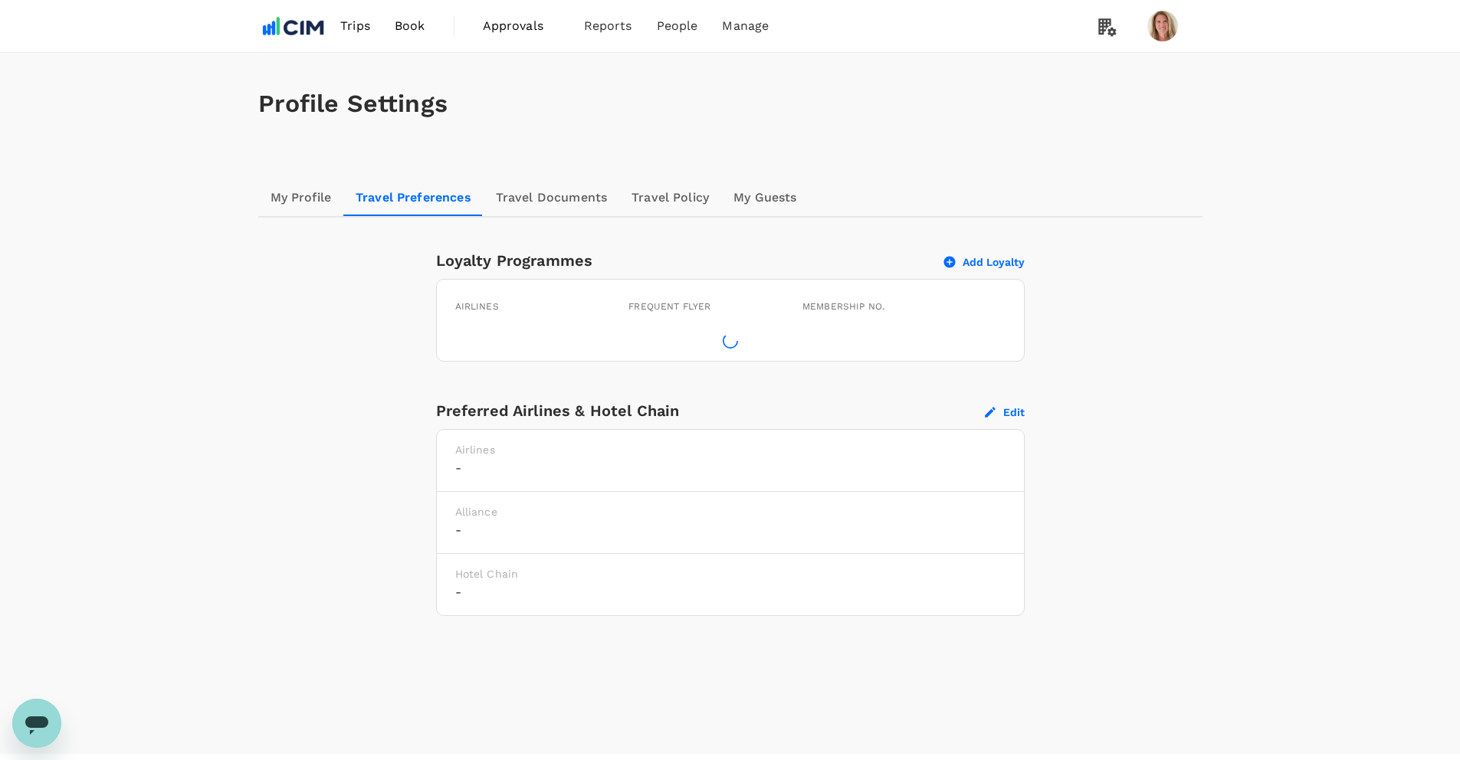
click at [670, 195] on link "Travel Policy" at bounding box center [670, 197] width 102 height 37
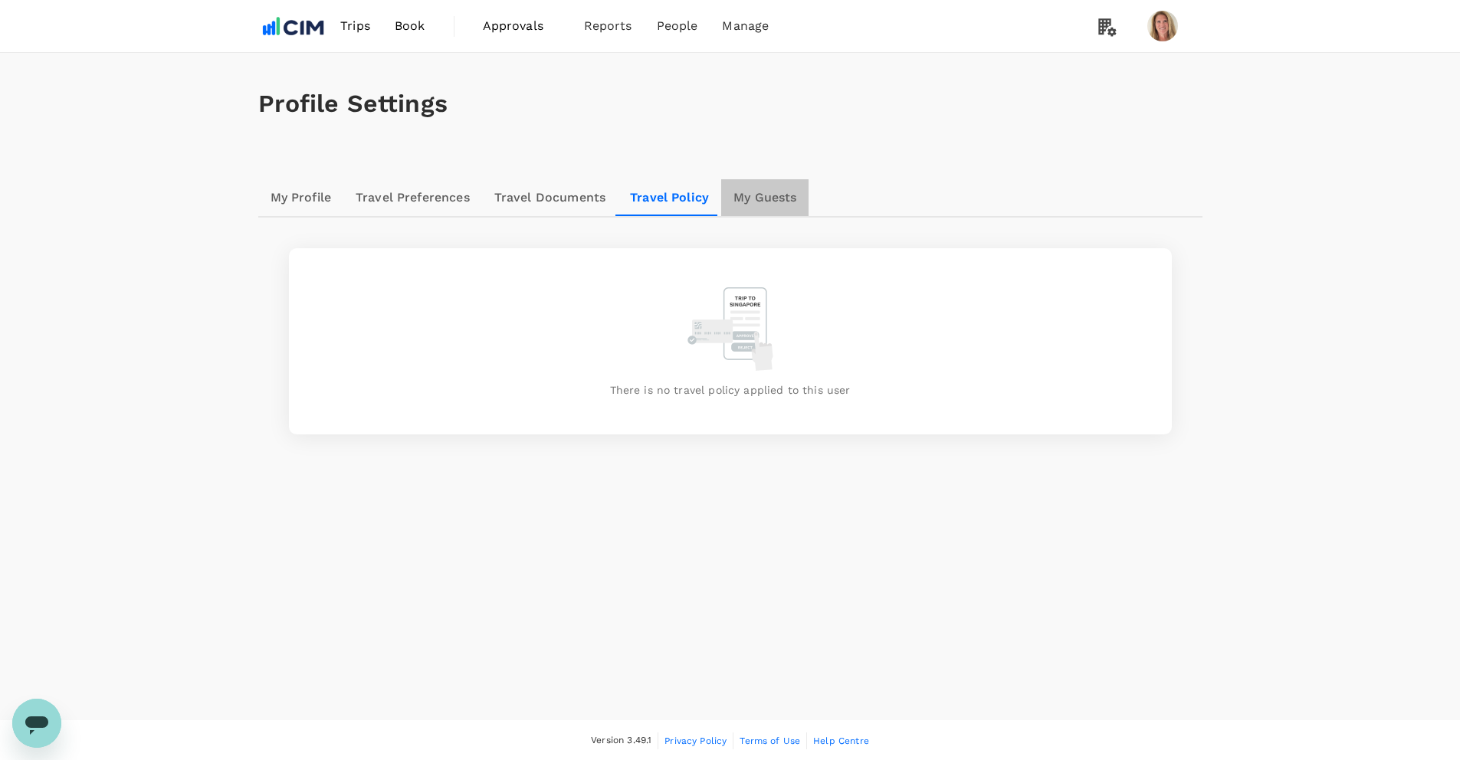
click at [766, 192] on link "My Guests" at bounding box center [764, 197] width 87 height 37
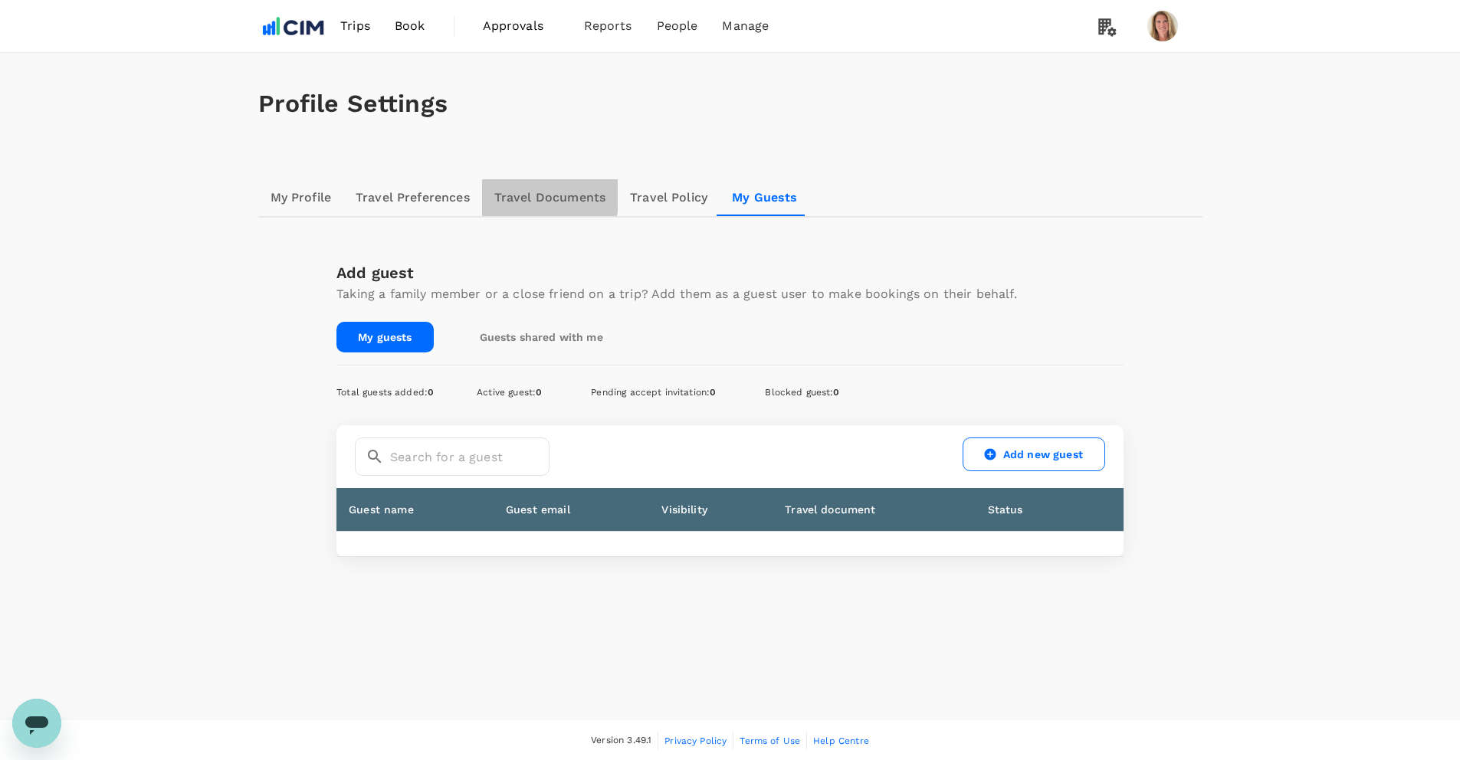
click at [537, 196] on link "Travel Documents" at bounding box center [550, 197] width 136 height 37
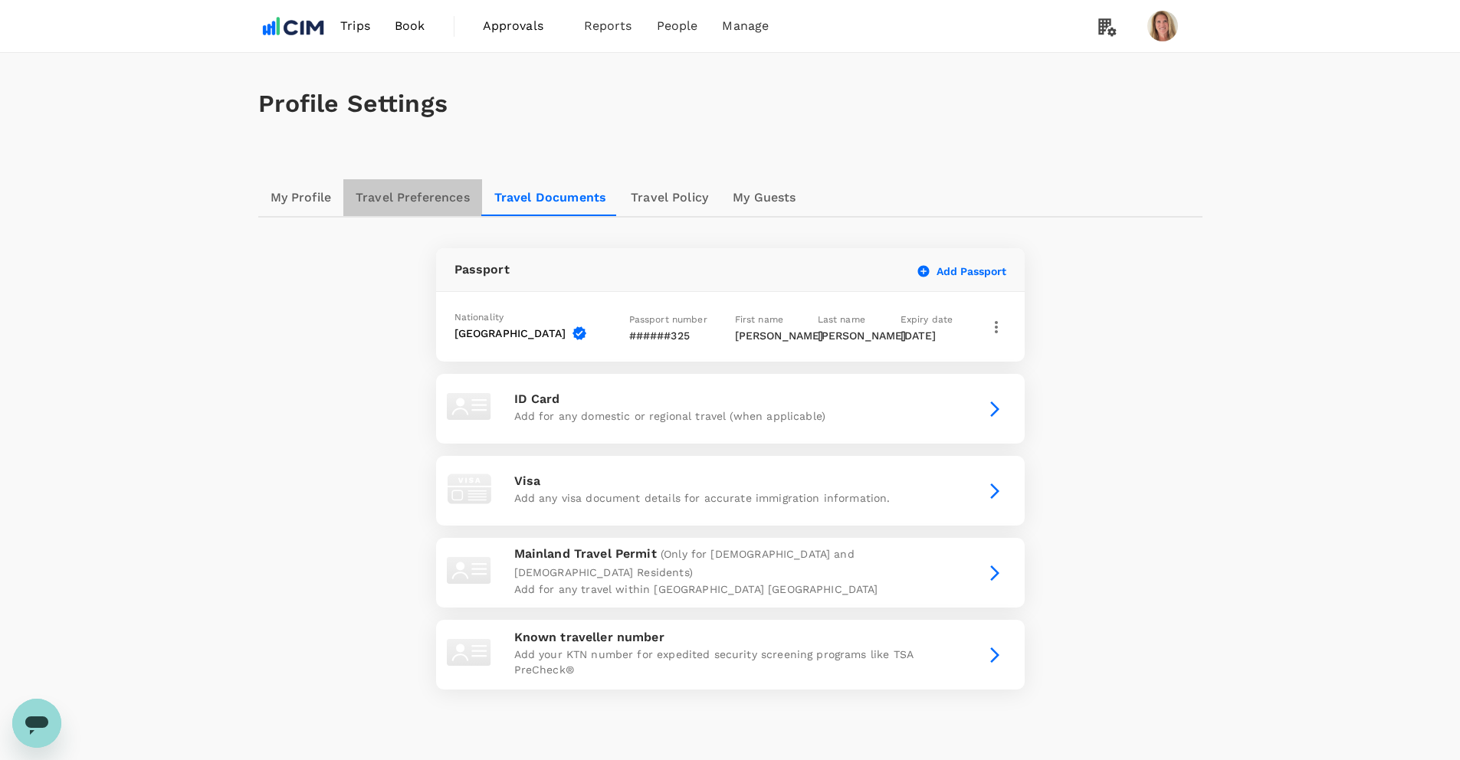
click at [402, 193] on link "Travel Preferences" at bounding box center [412, 197] width 139 height 37
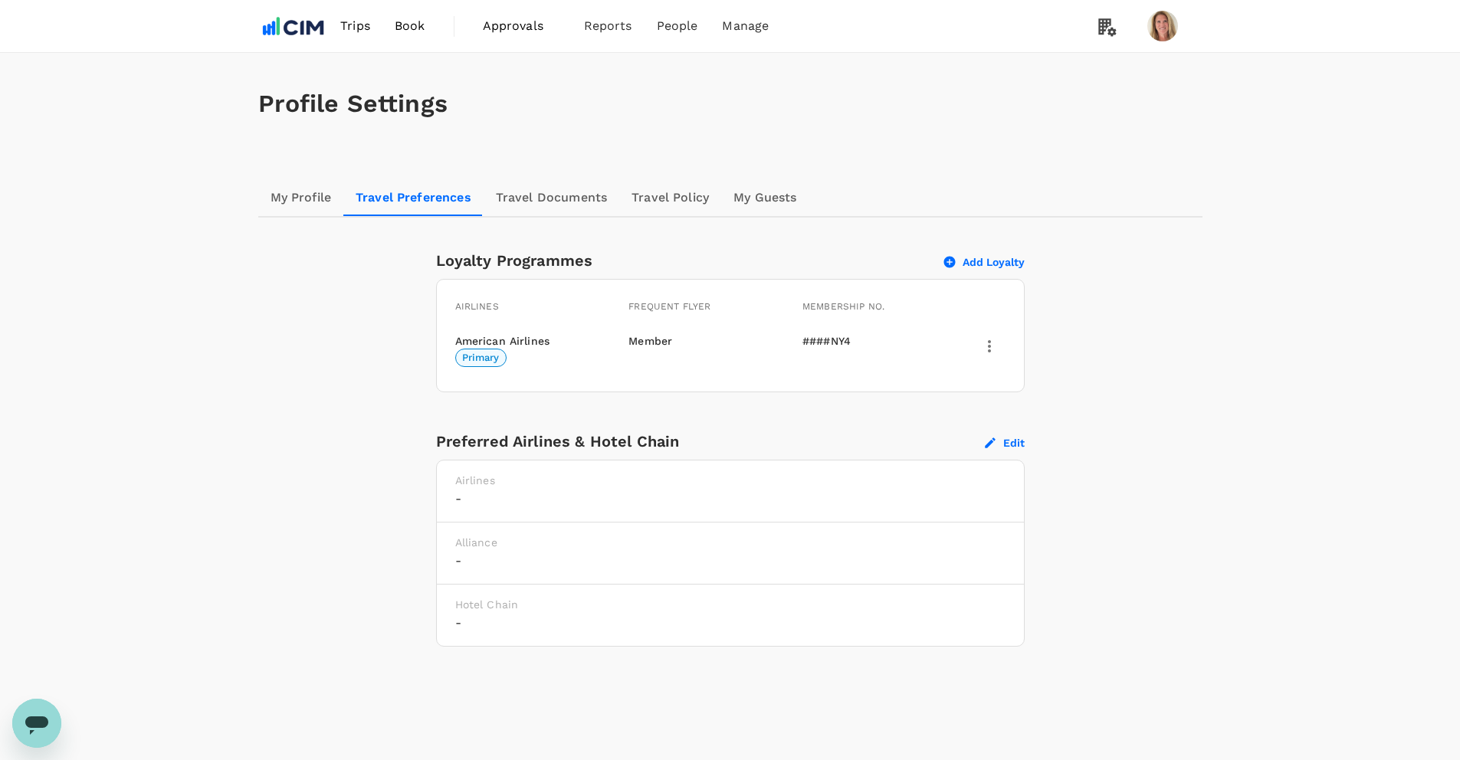
click at [293, 195] on link "My Profile" at bounding box center [301, 197] width 86 height 37
